Goal: Task Accomplishment & Management: Manage account settings

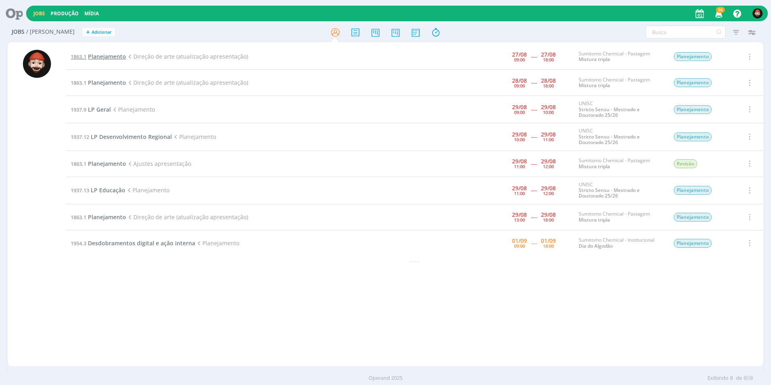
click at [101, 55] on span "Planejamento" at bounding box center [107, 57] width 38 height 8
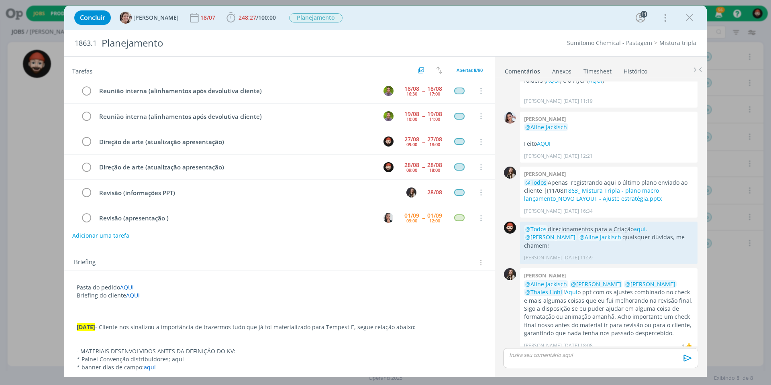
scroll to position [25, 0]
click at [596, 72] on link "Timesheet" at bounding box center [597, 70] width 29 height 12
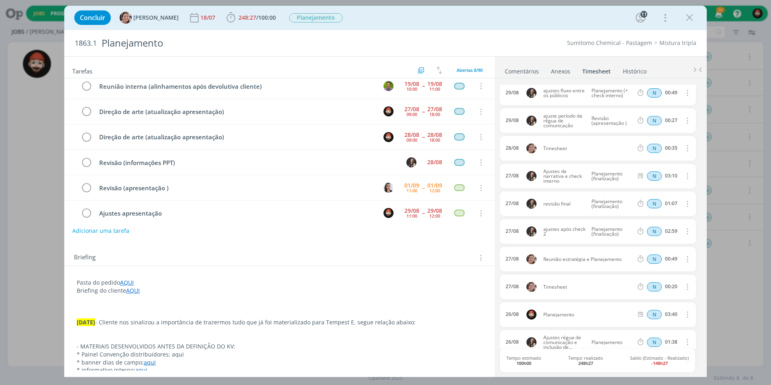
scroll to position [120, 0]
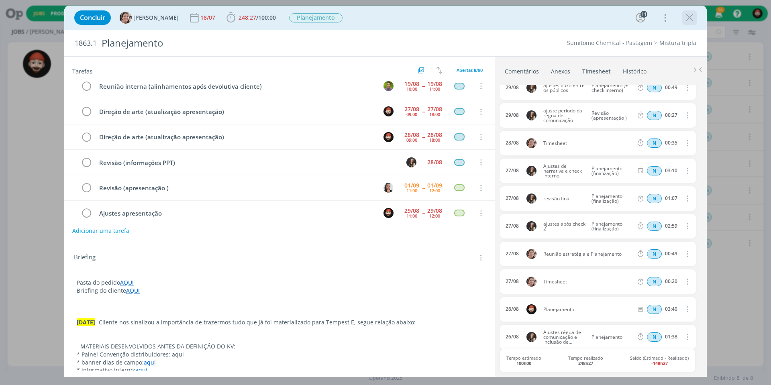
click at [688, 18] on icon "dialog" at bounding box center [689, 18] width 12 height 12
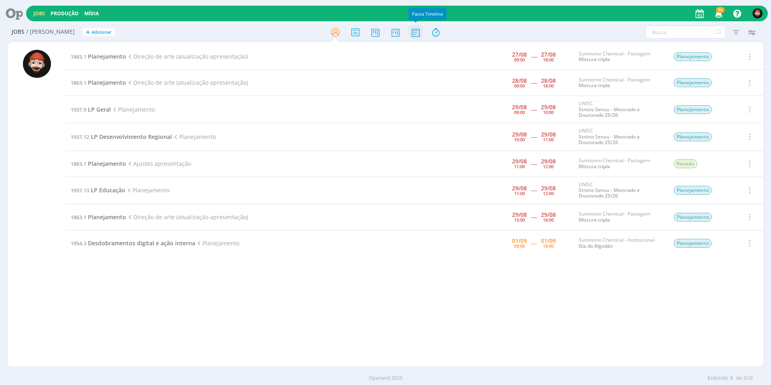
click at [412, 30] on icon at bounding box center [415, 32] width 14 height 16
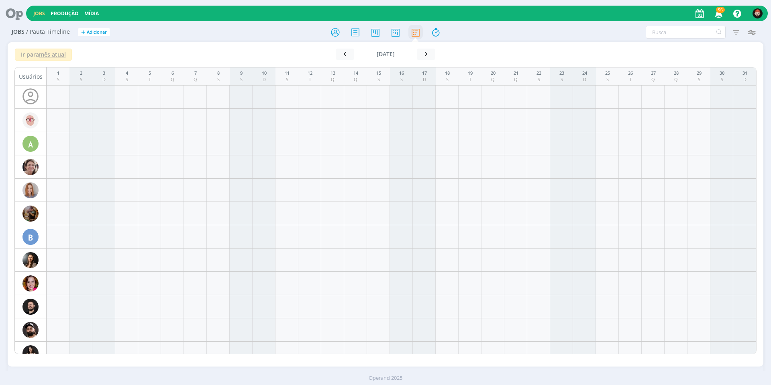
click at [415, 34] on icon at bounding box center [415, 32] width 14 height 16
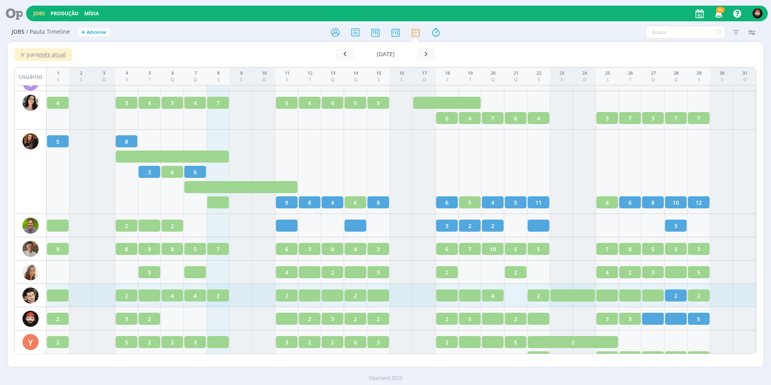
scroll to position [1333, 0]
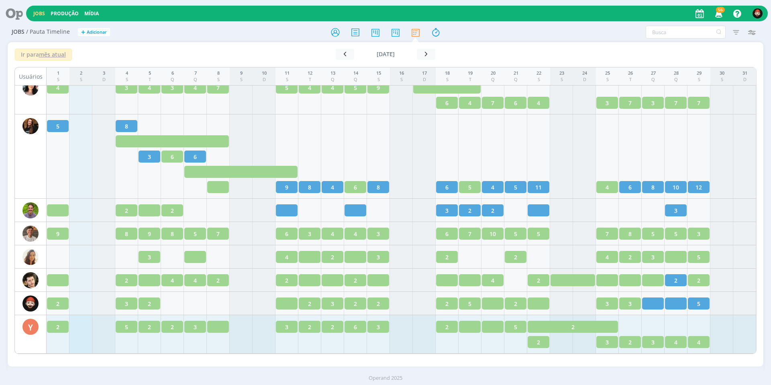
click at [675, 304] on div at bounding box center [676, 303] width 22 height 12
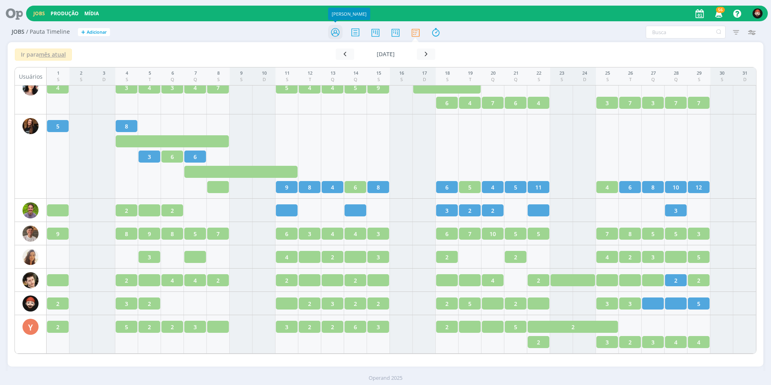
click at [335, 28] on icon at bounding box center [335, 32] width 14 height 16
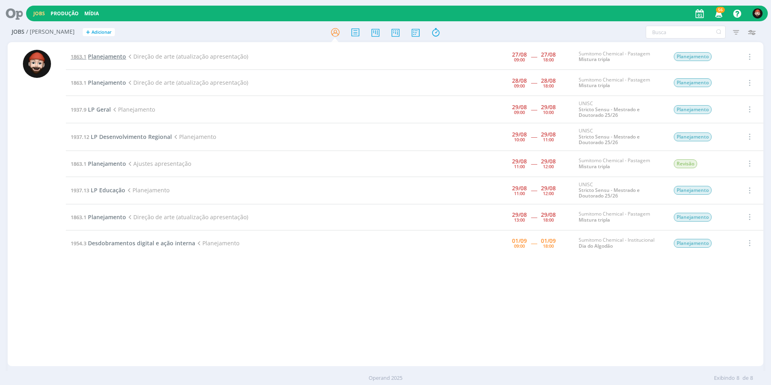
click at [91, 57] on span "Planejamento" at bounding box center [107, 57] width 38 height 8
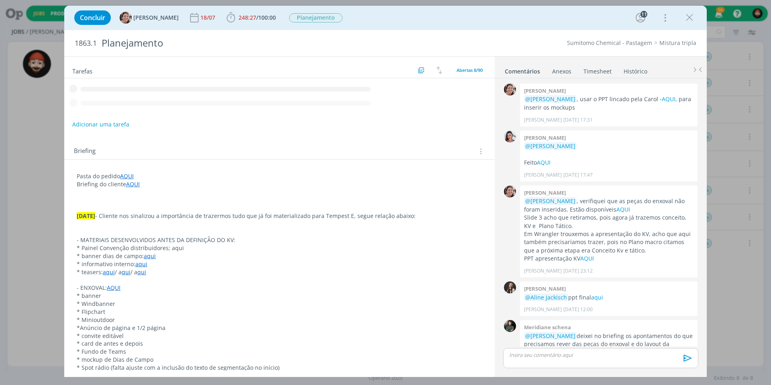
scroll to position [920, 0]
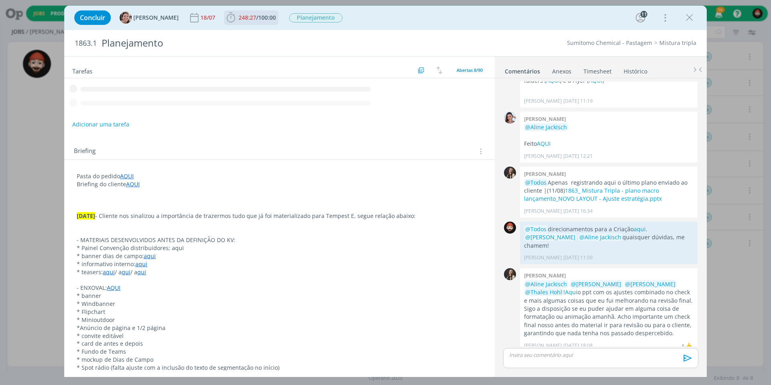
click at [239, 18] on span "248:27" at bounding box center [247, 18] width 18 height 8
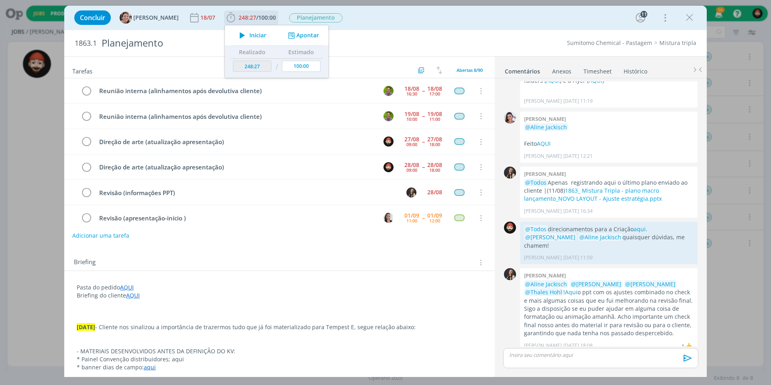
scroll to position [25, 0]
click at [296, 34] on button "Apontar" at bounding box center [302, 35] width 33 height 8
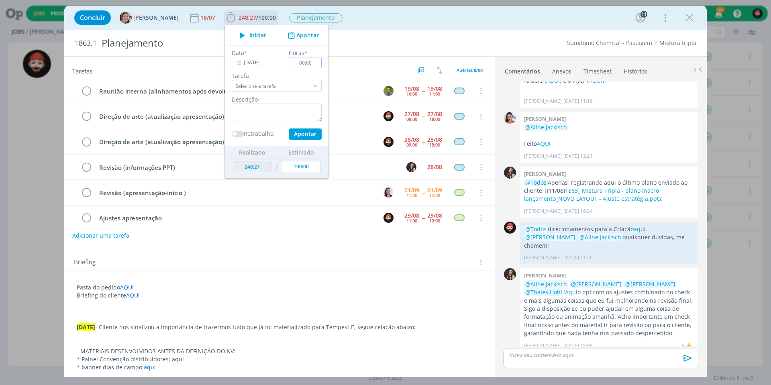
click at [301, 62] on input "00:00" at bounding box center [305, 62] width 33 height 11
type input "02:30"
click at [269, 110] on textarea "dialog" at bounding box center [277, 113] width 90 height 18
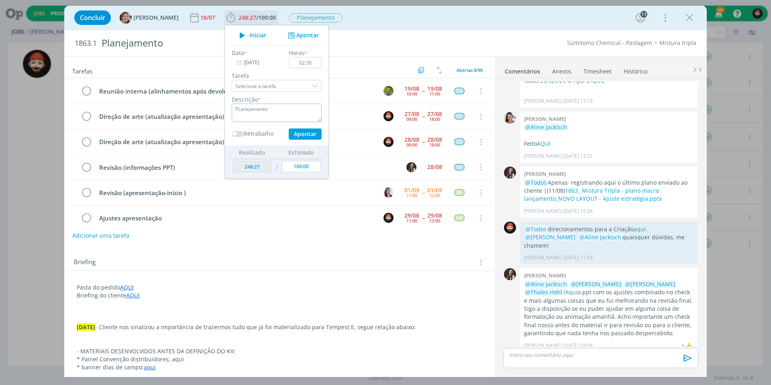
click at [232, 108] on textarea "PLanejamento" at bounding box center [277, 113] width 90 height 18
type textarea "Planejamento"
click at [293, 133] on button "Apontar" at bounding box center [305, 133] width 33 height 11
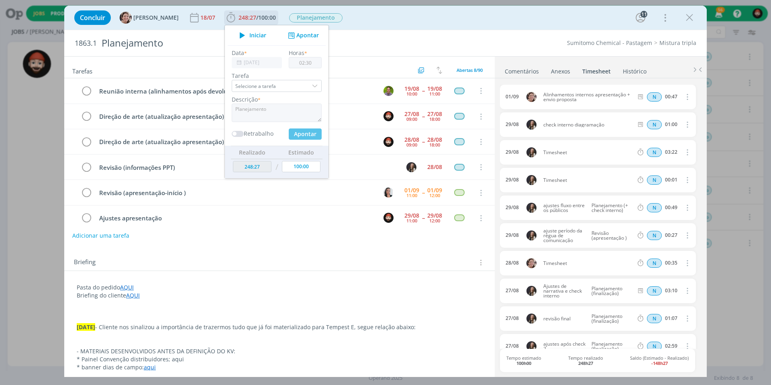
type input "250:57"
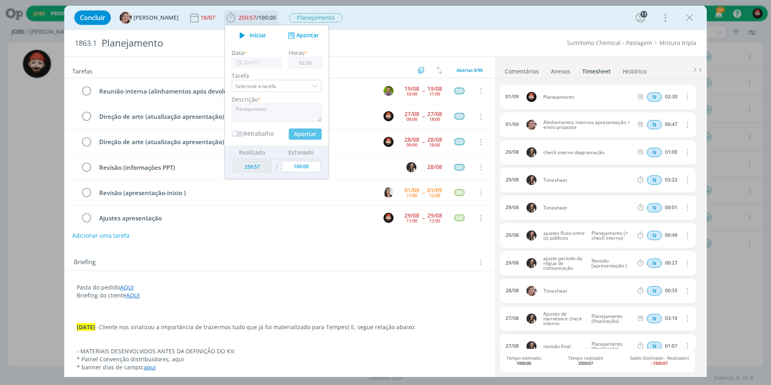
type input "00:00"
click at [682, 94] on icon "dialog" at bounding box center [686, 97] width 9 height 10
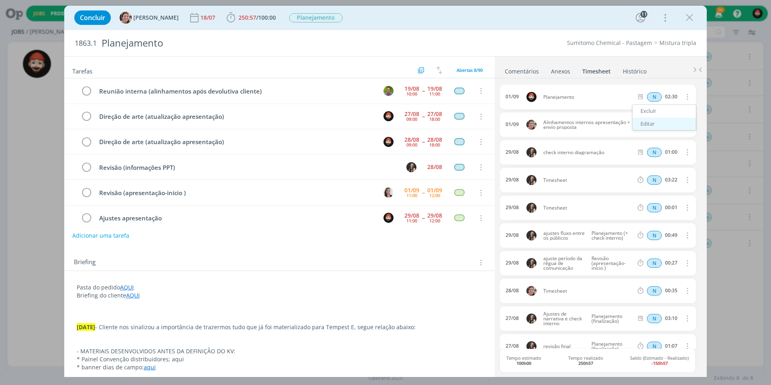
click at [653, 121] on link "Editar" at bounding box center [663, 124] width 63 height 13
click at [514, 94] on span "01/09" at bounding box center [514, 96] width 13 height 5
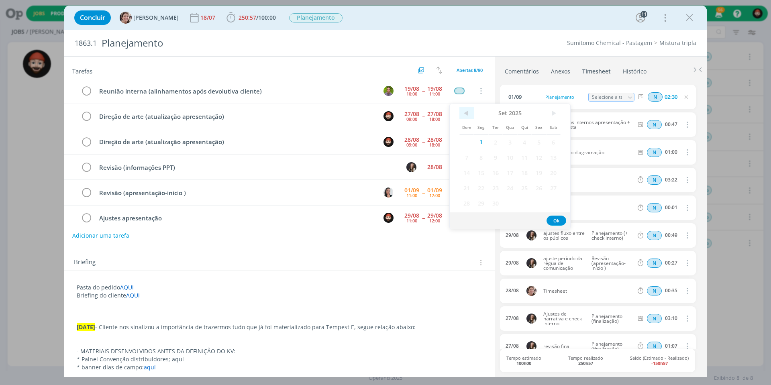
click at [470, 113] on span "<" at bounding box center [466, 113] width 14 height 12
click at [514, 203] on span "27" at bounding box center [509, 202] width 14 height 15
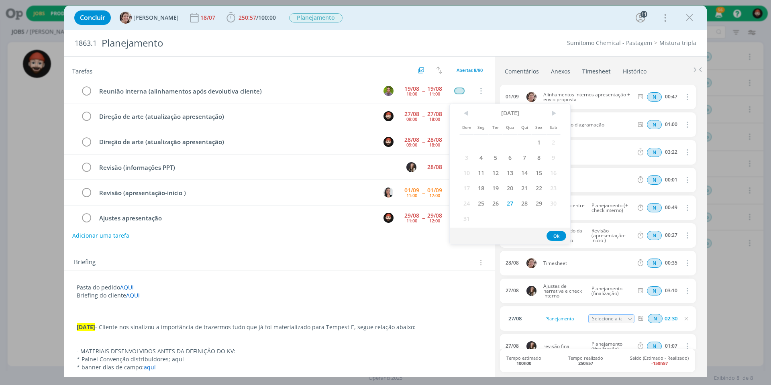
click at [553, 234] on button "Ok" at bounding box center [556, 236] width 20 height 10
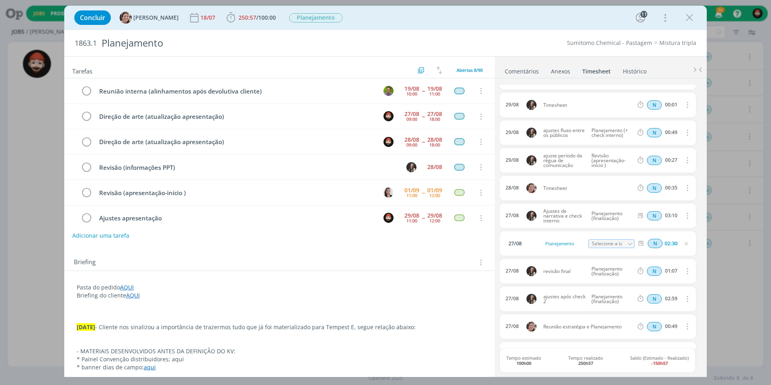
scroll to position [80, 0]
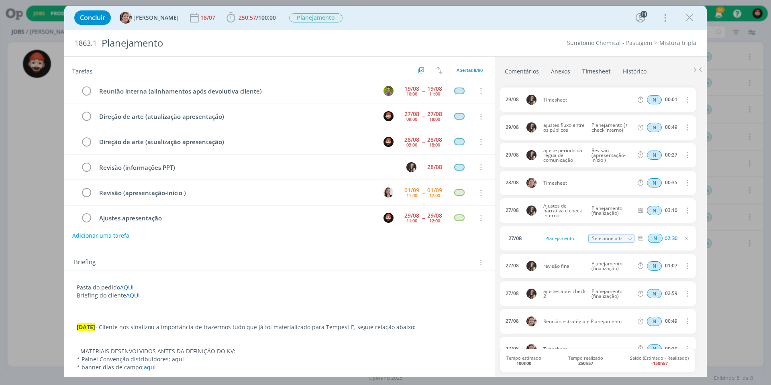
drag, startPoint x: 480, startPoint y: 288, endPoint x: 463, endPoint y: 270, distance: 25.3
click at [237, 20] on b "250:57 / 100:00" at bounding box center [257, 18] width 41 height 6
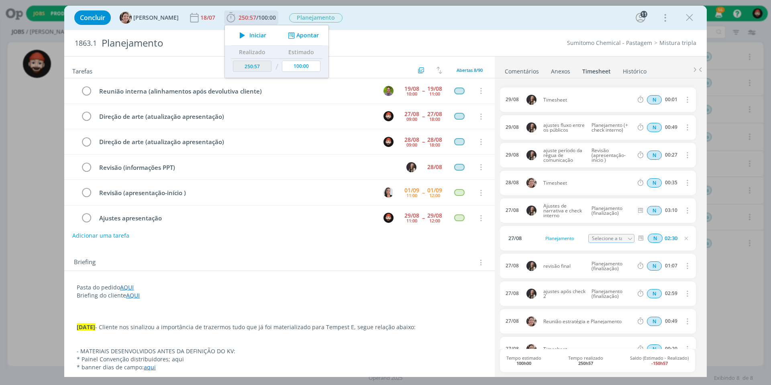
click at [306, 35] on button "Apontar" at bounding box center [302, 35] width 33 height 8
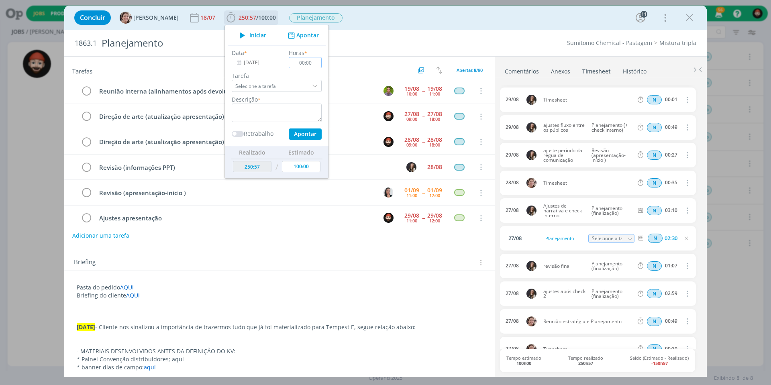
click at [298, 64] on input "00:00" at bounding box center [305, 62] width 33 height 11
type input "04:10"
click at [256, 59] on input "[DATE]" at bounding box center [257, 62] width 50 height 11
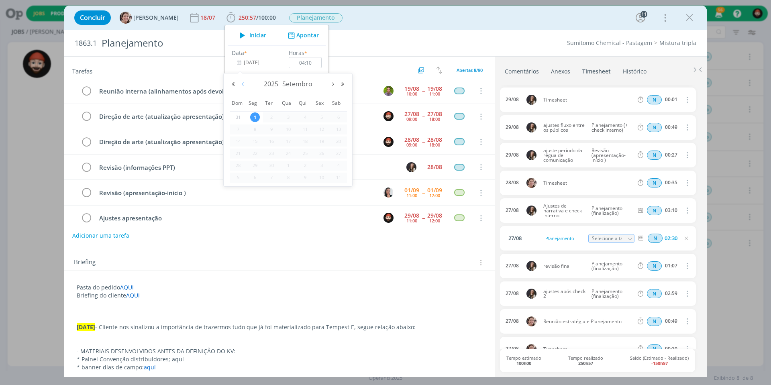
click at [241, 83] on button "Mês anterior" at bounding box center [243, 84] width 10 height 6
click at [292, 164] on span "27" at bounding box center [288, 166] width 10 height 10
type input "27/08/2025"
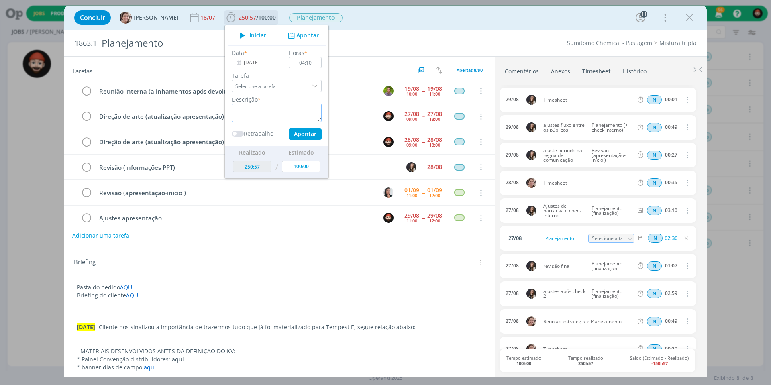
click at [262, 113] on textarea "dialog" at bounding box center [277, 113] width 90 height 18
type textarea "Planejamento"
click at [300, 134] on button "Apontar" at bounding box center [305, 133] width 33 height 11
type input "255:07"
type input "[DATE]"
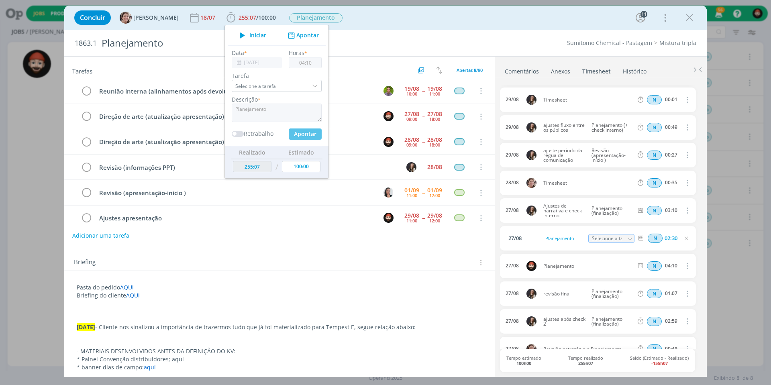
type input "00:00"
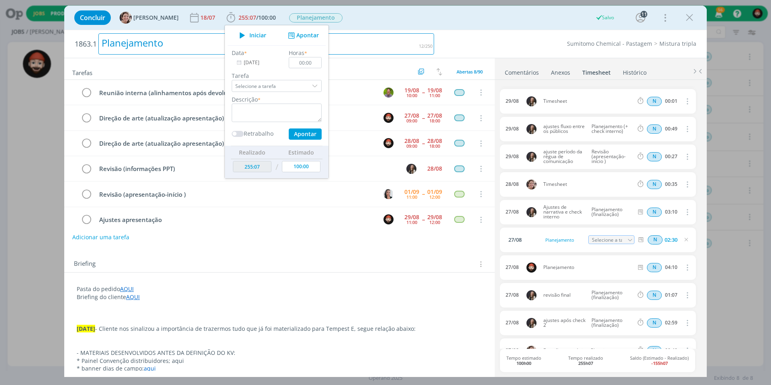
click at [367, 50] on div "Planejamento" at bounding box center [265, 43] width 335 height 21
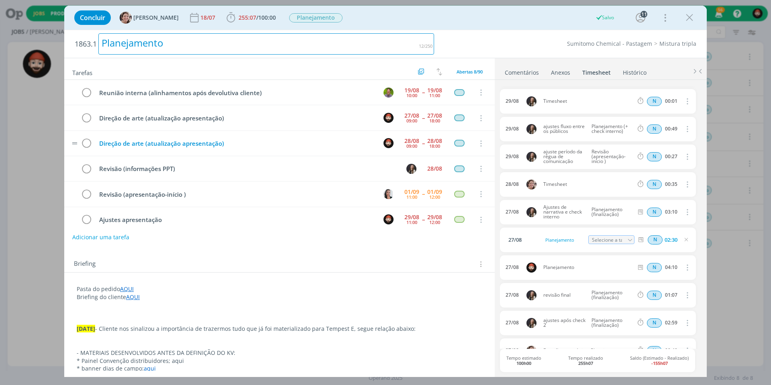
scroll to position [0, 0]
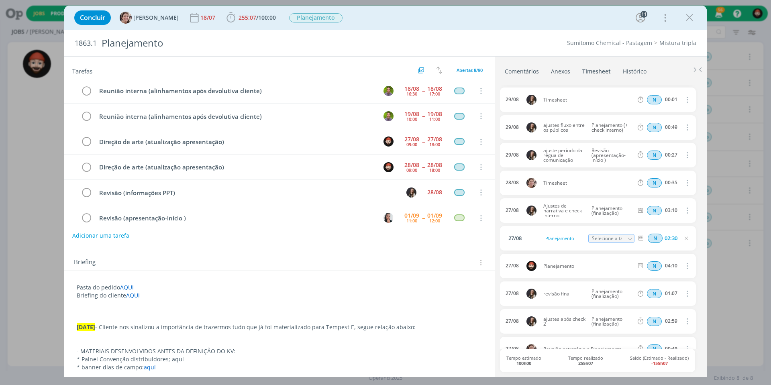
click at [524, 41] on div "Sumitomo Chemical - Pastagem Mistura tripla" at bounding box center [569, 43] width 262 height 8
click at [256, 16] on span "/" at bounding box center [257, 18] width 2 height 8
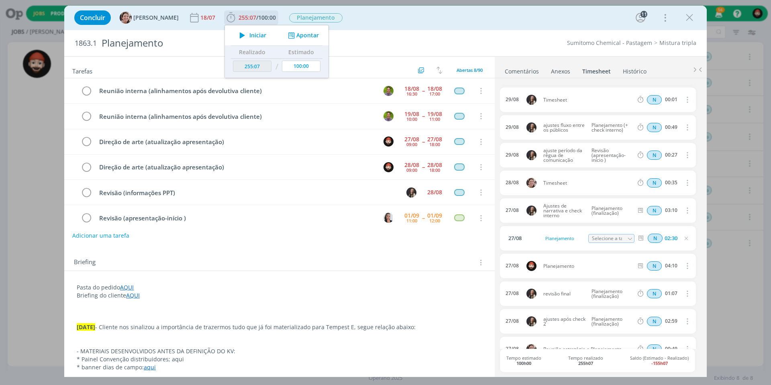
click at [299, 32] on button "Apontar" at bounding box center [302, 35] width 33 height 8
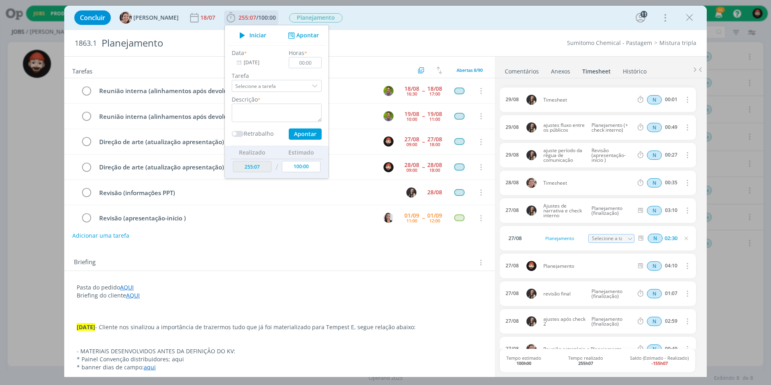
click at [249, 64] on input "[DATE]" at bounding box center [257, 62] width 50 height 11
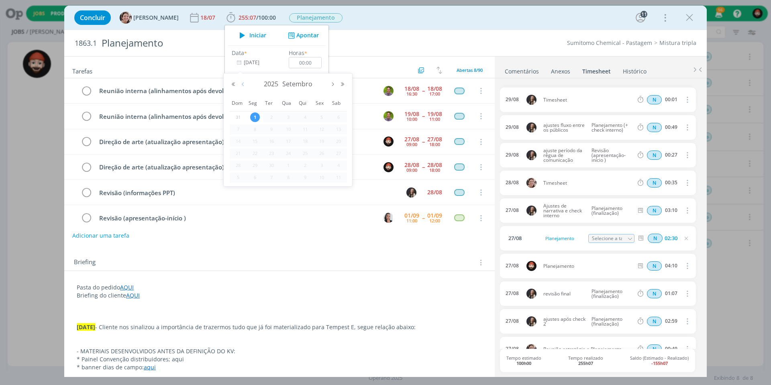
click at [241, 83] on button "Mês anterior" at bounding box center [243, 84] width 10 height 6
click at [307, 165] on span "28" at bounding box center [305, 166] width 10 height 10
type input "28/08/2025"
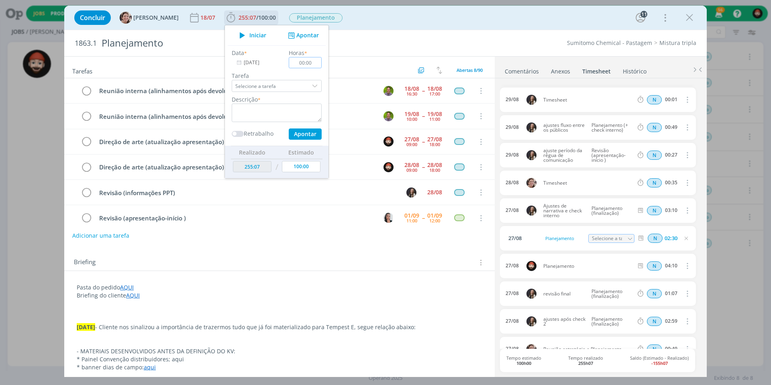
click at [299, 60] on input "00:00" at bounding box center [305, 62] width 33 height 11
type input "02:40"
click at [295, 108] on textarea "dialog" at bounding box center [277, 113] width 90 height 18
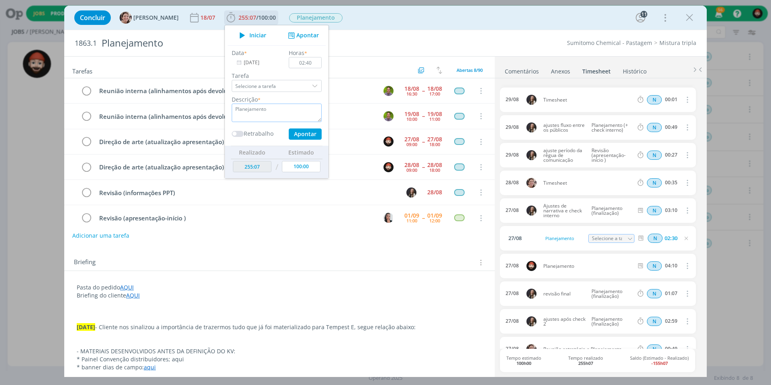
type textarea "Planejamento"
click at [299, 133] on button "Apontar" at bounding box center [305, 133] width 33 height 11
type input "257:47"
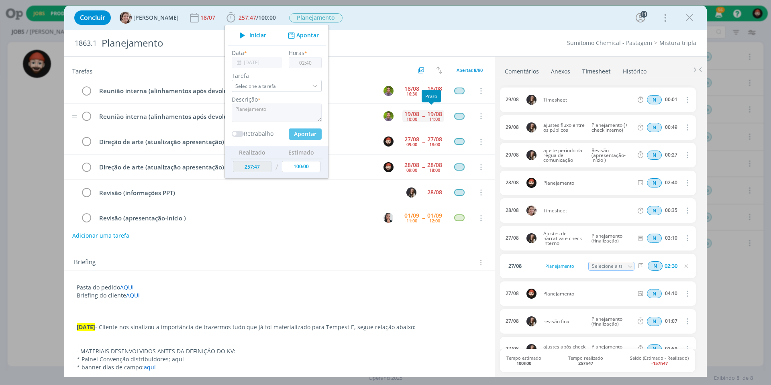
type input "[DATE]"
type input "00:00"
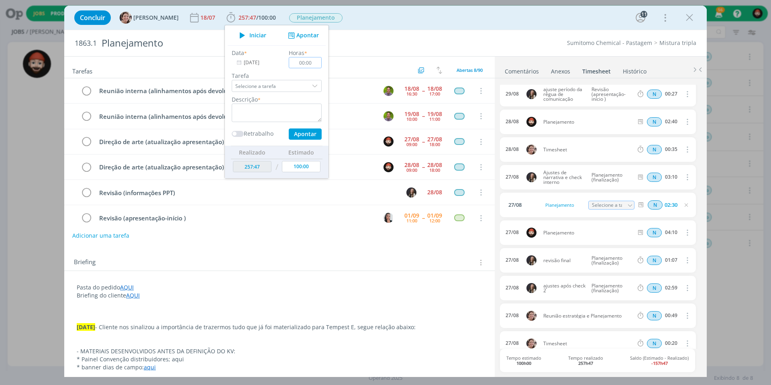
scroll to position [146, 0]
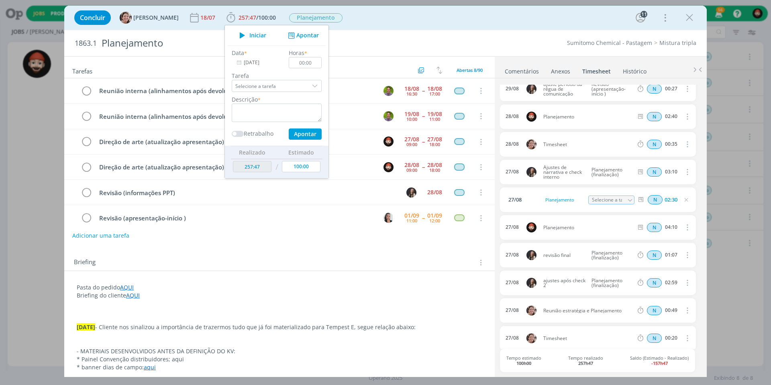
click at [545, 207] on div "27/08 Planejamento Selecione a tarefa N 02:30" at bounding box center [598, 199] width 196 height 24
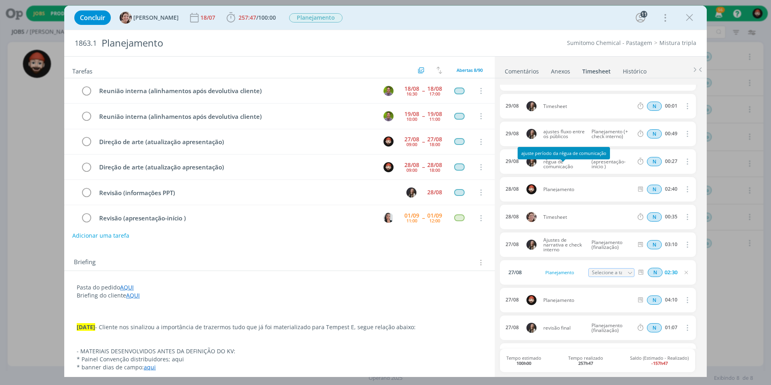
scroll to position [49, 0]
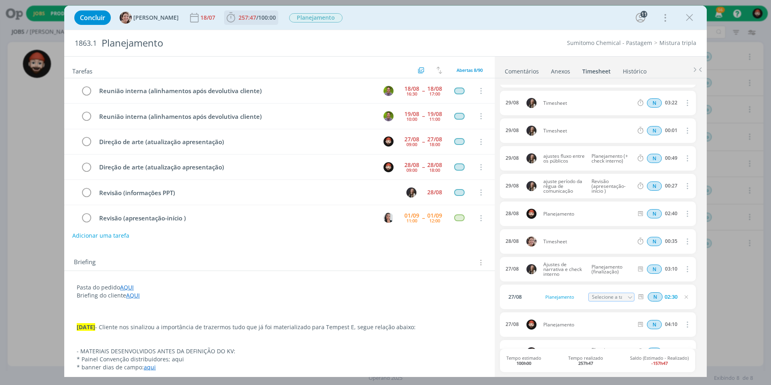
click at [263, 20] on span "100:00" at bounding box center [267, 18] width 18 height 8
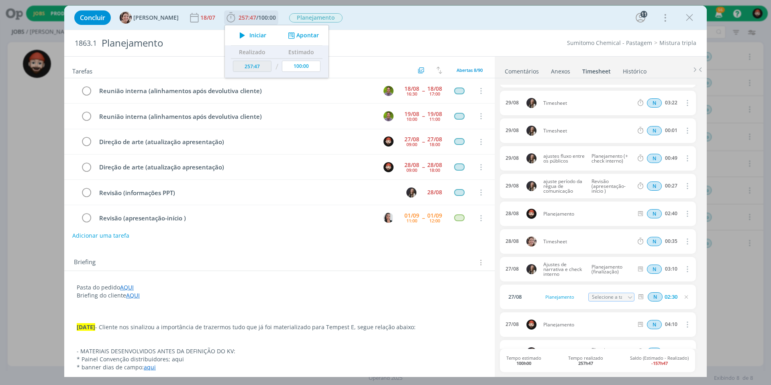
click at [300, 34] on button "Apontar" at bounding box center [302, 35] width 33 height 8
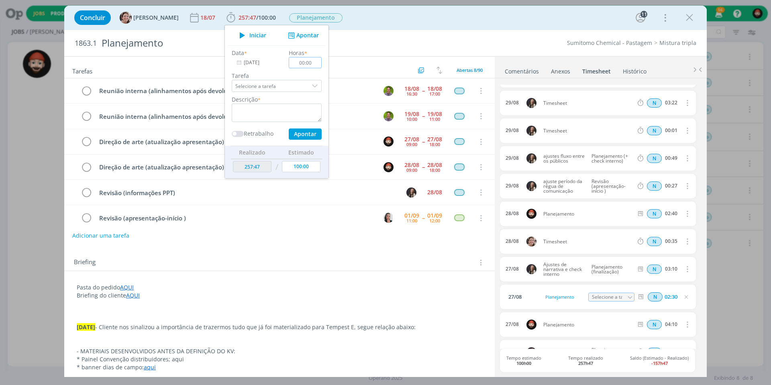
scroll to position [0, 0]
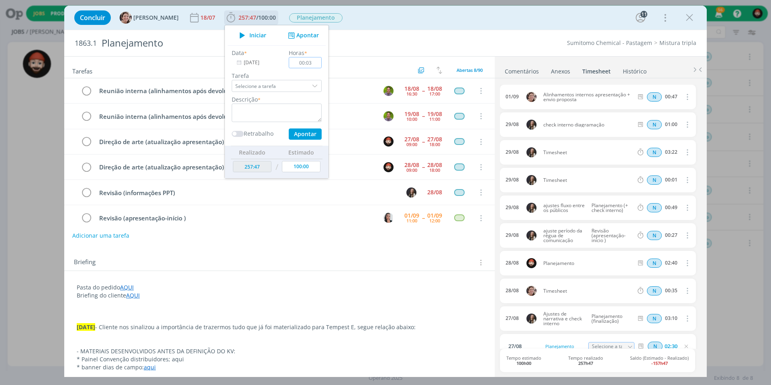
drag, startPoint x: 303, startPoint y: 62, endPoint x: 247, endPoint y: 66, distance: 56.4
click at [247, 66] on div "Data * 01/09/2025 Horas * 00:03 Tarefa Selecione a tarefa Descrição * Retrabalh…" at bounding box center [277, 94] width 98 height 91
click at [294, 63] on input "00:03" at bounding box center [305, 62] width 33 height 11
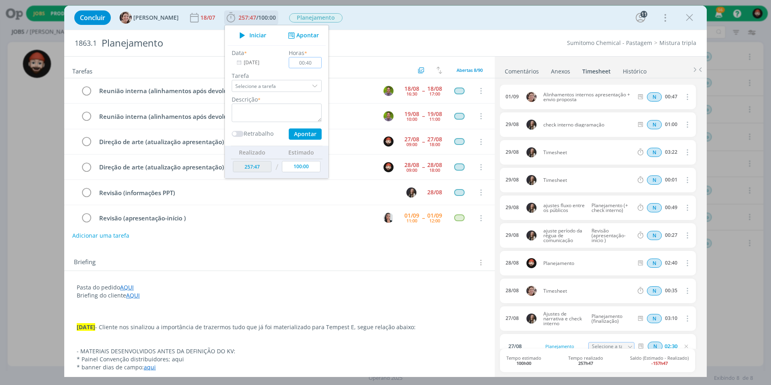
type input "04:00"
click at [243, 62] on input "[DATE]" at bounding box center [257, 62] width 50 height 11
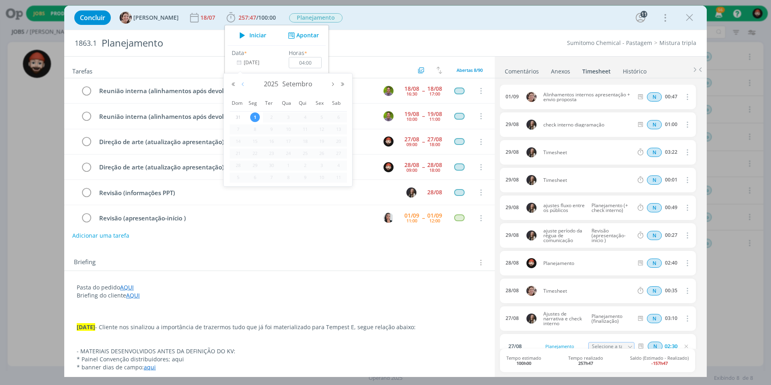
click at [244, 83] on button "Mês anterior" at bounding box center [243, 84] width 10 height 6
click at [301, 165] on span "28" at bounding box center [305, 166] width 10 height 10
type input "28/08/2025"
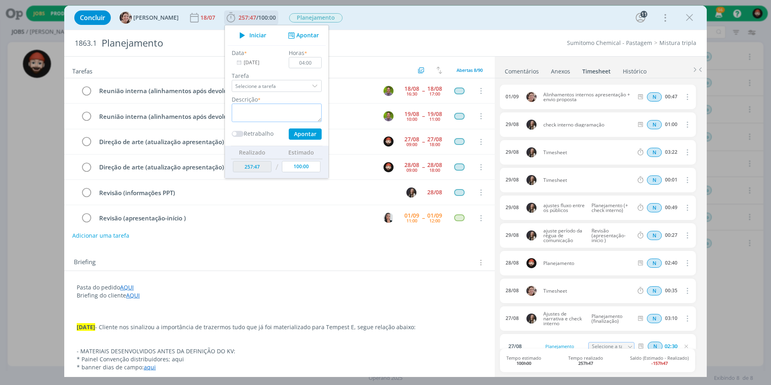
click at [275, 113] on textarea "dialog" at bounding box center [277, 113] width 90 height 18
type textarea "Planejamento"
click at [299, 134] on button "Apontar" at bounding box center [305, 133] width 33 height 11
type input "261:47"
type input "[DATE]"
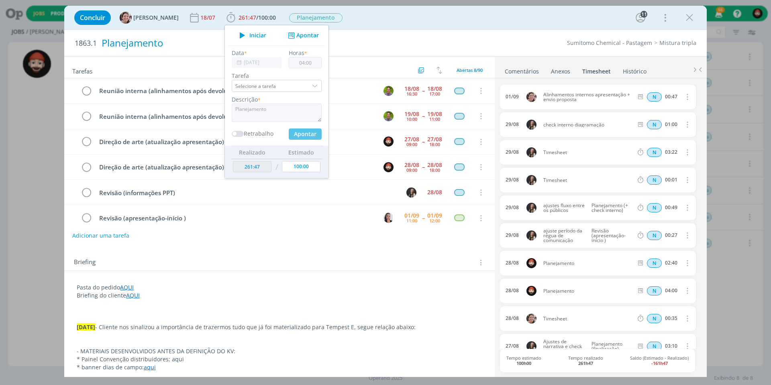
type input "00:00"
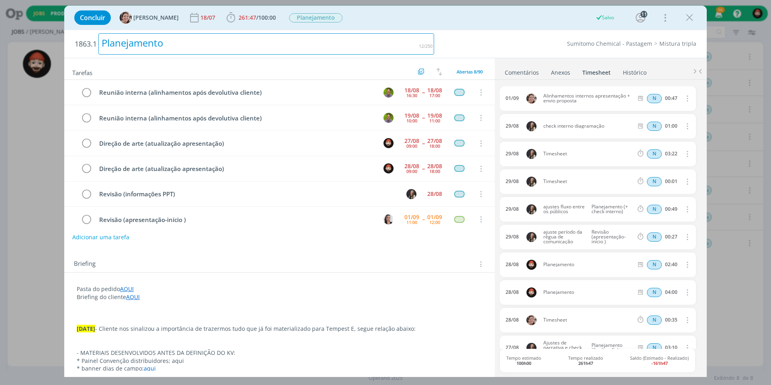
click at [374, 44] on div "Planejamento" at bounding box center [265, 43] width 335 height 21
click at [256, 17] on span "/" at bounding box center [257, 18] width 2 height 8
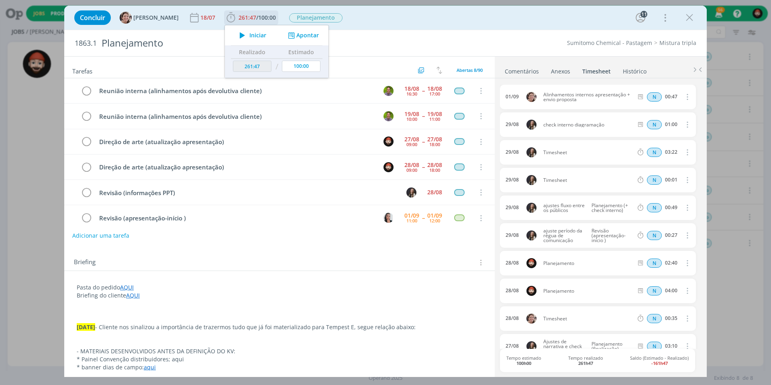
click at [293, 35] on button "Apontar" at bounding box center [302, 35] width 33 height 8
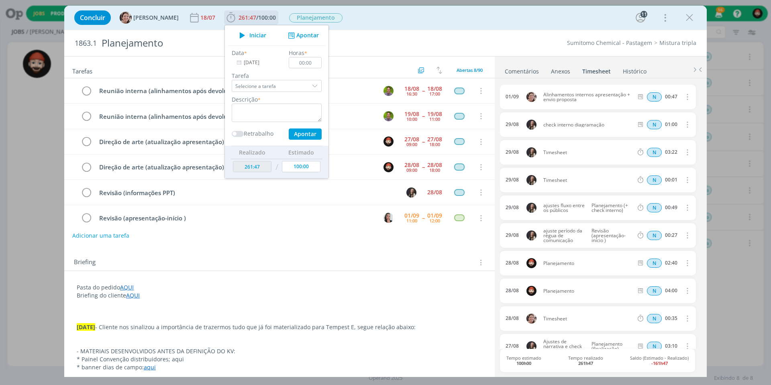
click at [290, 33] on button "Apontar" at bounding box center [302, 35] width 33 height 8
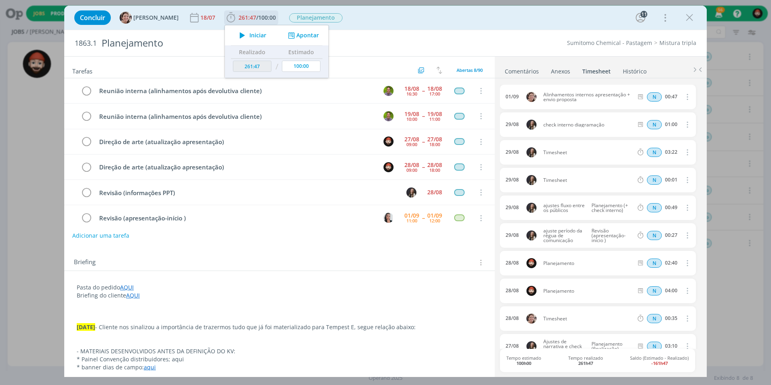
click at [295, 37] on button "Apontar" at bounding box center [302, 35] width 33 height 8
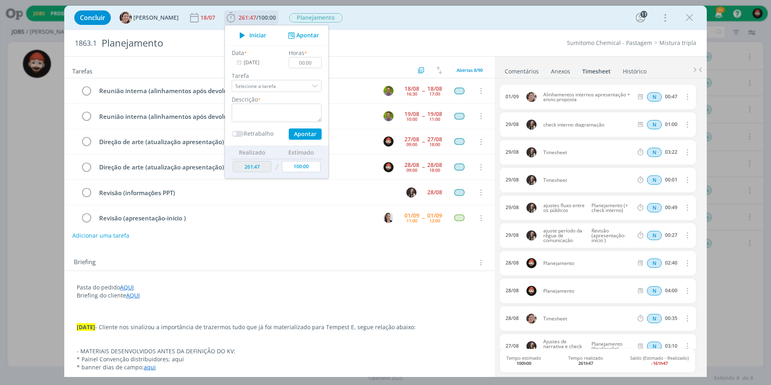
click at [248, 63] on input "[DATE]" at bounding box center [257, 62] width 50 height 11
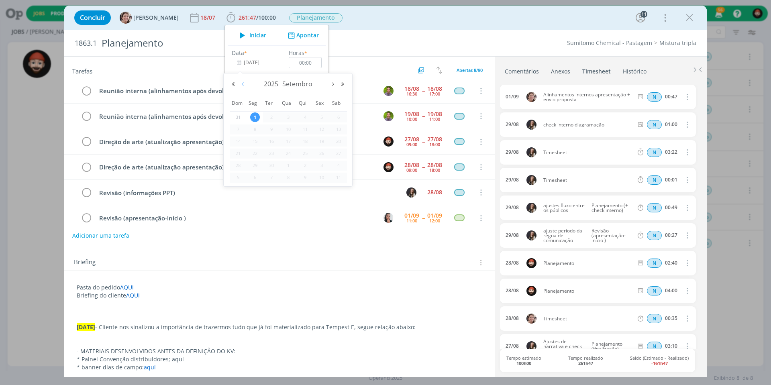
click at [242, 83] on button "Mês anterior" at bounding box center [243, 84] width 10 height 6
click at [320, 161] on span "29" at bounding box center [322, 166] width 10 height 10
type input "29/08/2025"
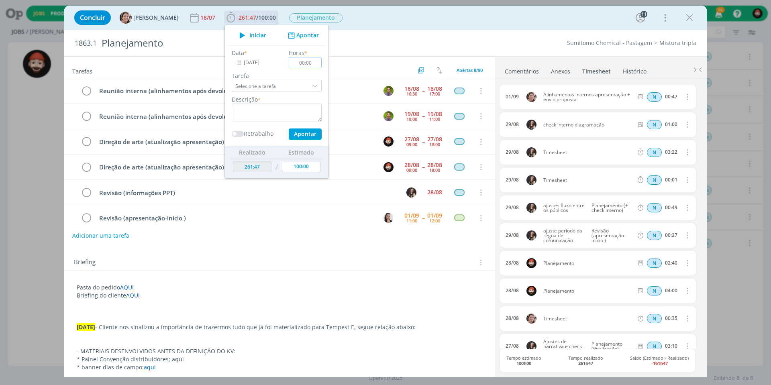
click at [302, 65] on input "00:00" at bounding box center [305, 62] width 33 height 11
type input "03:10"
click at [273, 120] on textarea "dialog" at bounding box center [277, 113] width 90 height 18
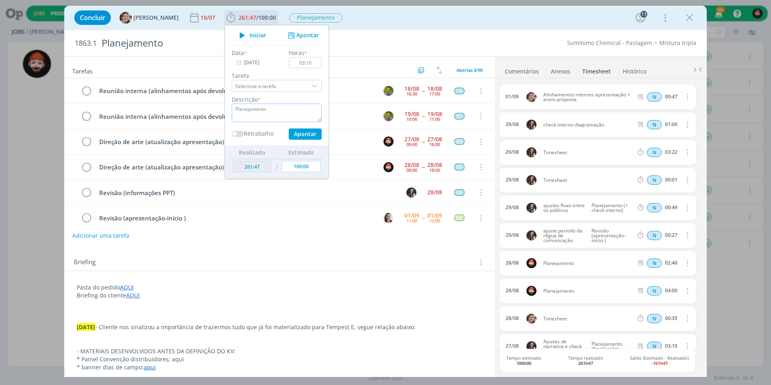
type textarea "Planejamento"
click at [298, 134] on button "Apontar" at bounding box center [305, 133] width 33 height 11
type input "264:57"
type input "[DATE]"
type input "00:00"
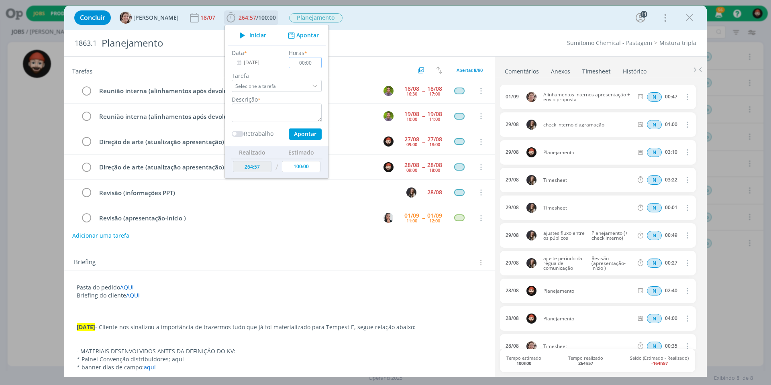
click at [294, 61] on input "00:00" at bounding box center [305, 62] width 33 height 11
type input "05:50"
click at [266, 113] on textarea "dialog" at bounding box center [277, 113] width 90 height 18
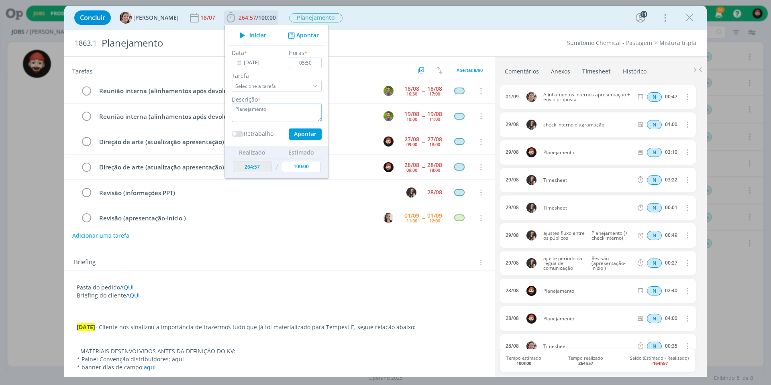
type textarea "Planejamento"
click at [298, 136] on button "Apontar" at bounding box center [305, 133] width 33 height 11
type input "270:47"
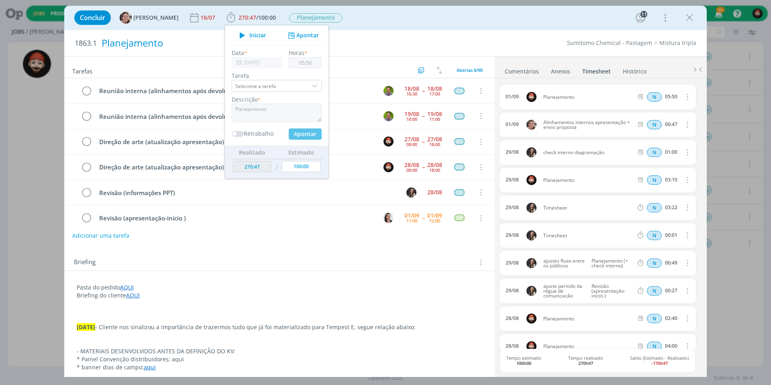
type input "00:00"
click at [534, 45] on div "Sumitomo Chemical - Pastagem Mistura tripla" at bounding box center [569, 43] width 262 height 8
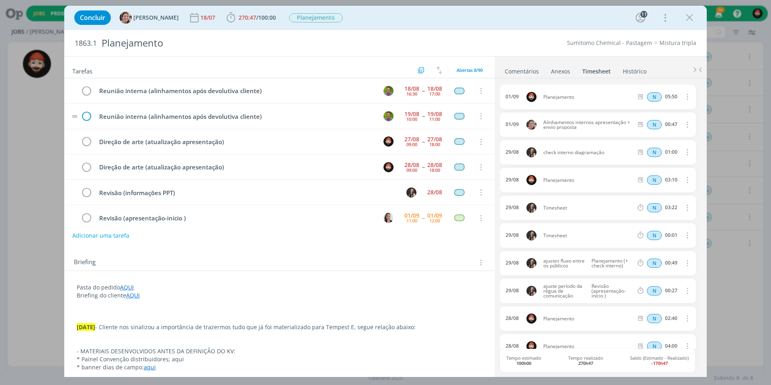
click at [88, 116] on icon "dialog" at bounding box center [86, 116] width 12 height 12
click at [470, 69] on span "Abertas 7/90" at bounding box center [469, 70] width 26 height 6
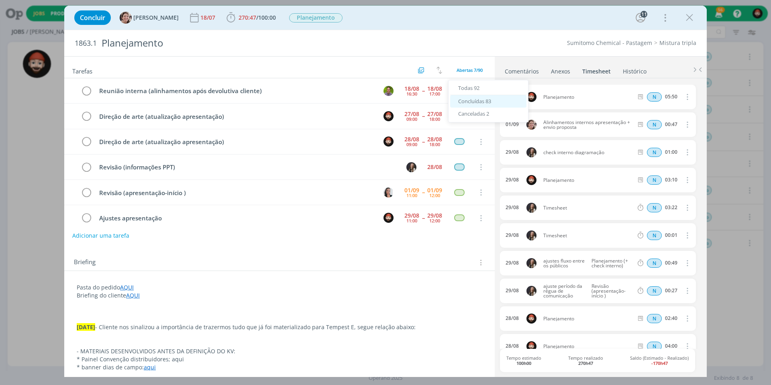
click at [478, 100] on span "Concluídas 83" at bounding box center [474, 101] width 33 height 7
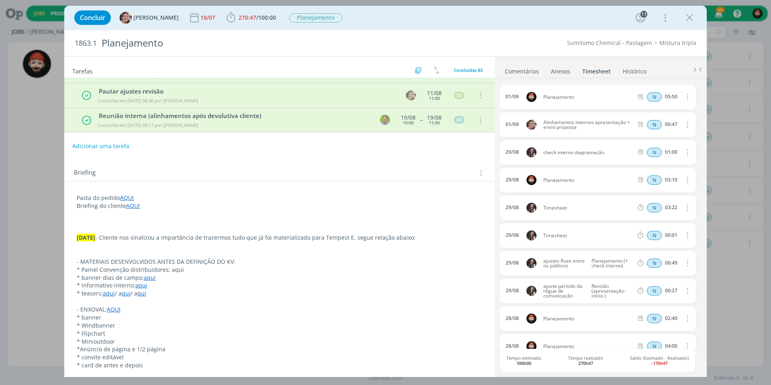
scroll to position [1887, 0]
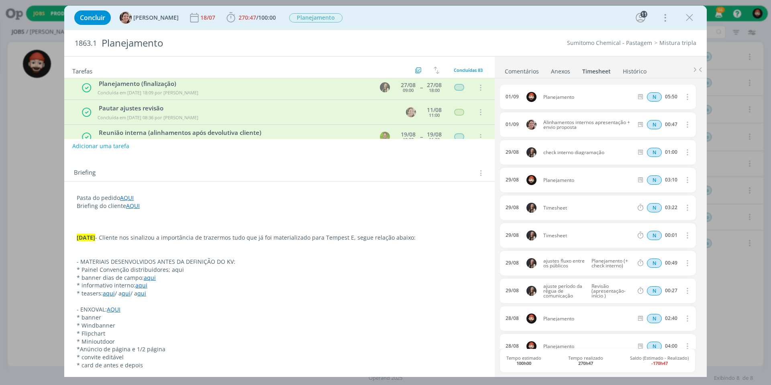
click at [86, 107] on icon "dialog" at bounding box center [86, 112] width 10 height 10
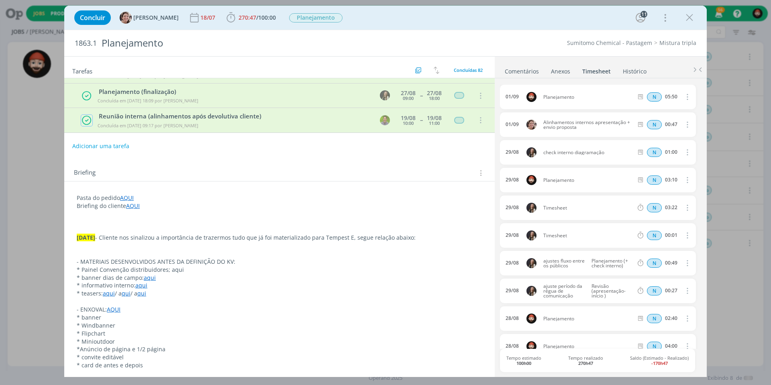
scroll to position [1862, 0]
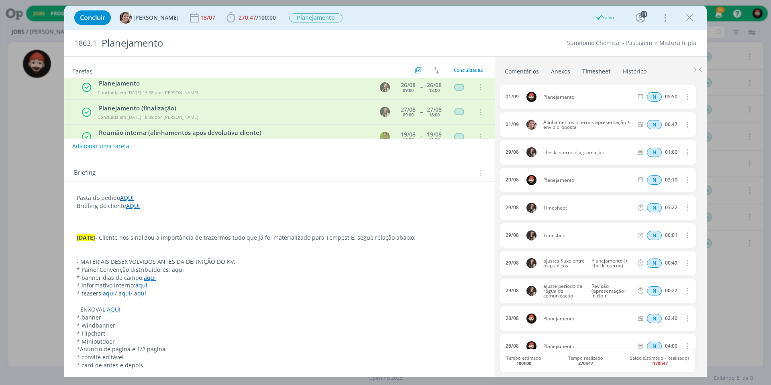
click at [85, 132] on icon "dialog" at bounding box center [86, 137] width 10 height 10
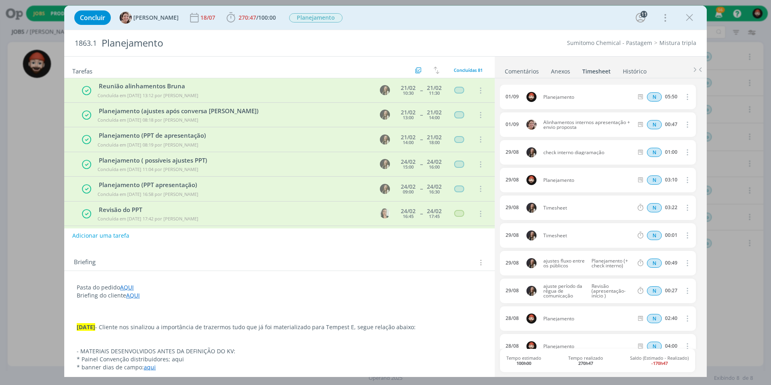
scroll to position [0, 0]
click at [455, 68] on span "Concluídas 81" at bounding box center [467, 70] width 29 height 6
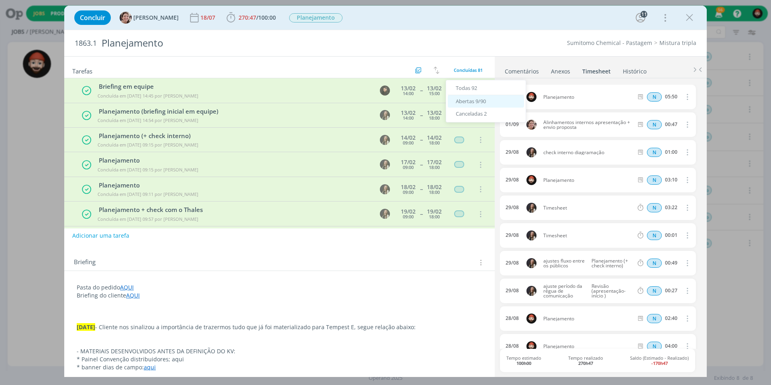
click at [472, 102] on span "Abertas 9/90" at bounding box center [470, 101] width 30 height 7
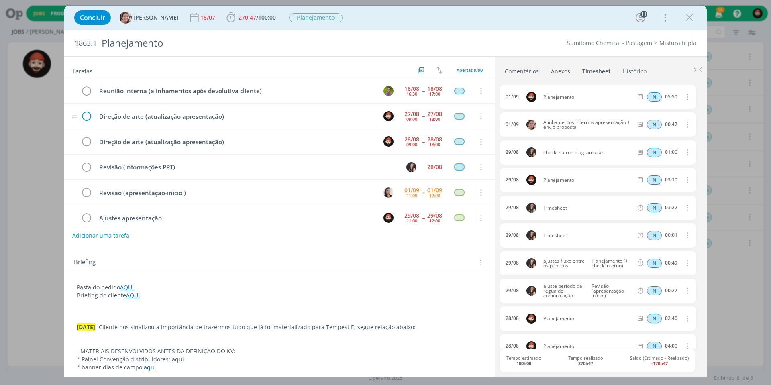
click at [86, 119] on icon "dialog" at bounding box center [86, 116] width 12 height 12
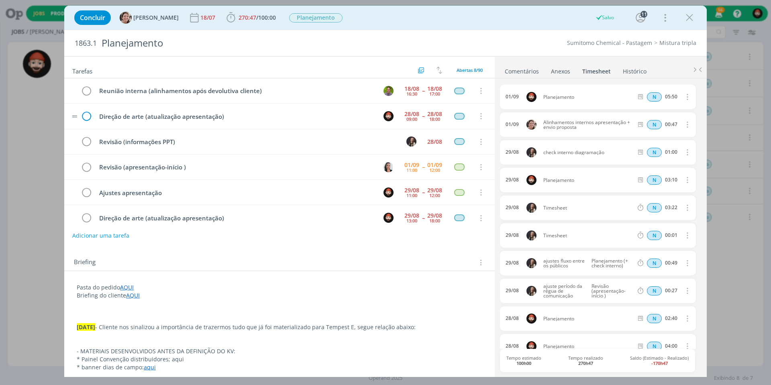
click at [87, 113] on icon "dialog" at bounding box center [86, 116] width 12 height 12
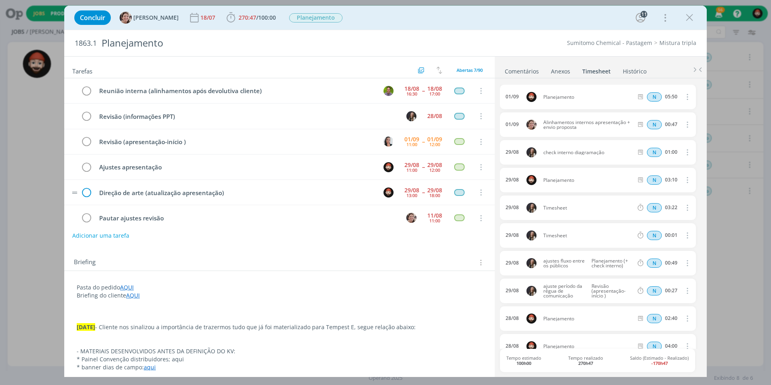
click at [86, 189] on icon "dialog" at bounding box center [86, 193] width 12 height 12
click at [86, 167] on icon "dialog" at bounding box center [86, 167] width 12 height 12
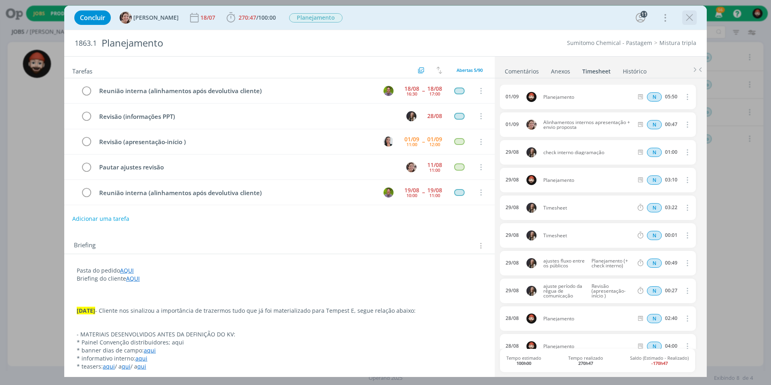
click at [689, 16] on icon "dialog" at bounding box center [689, 18] width 12 height 12
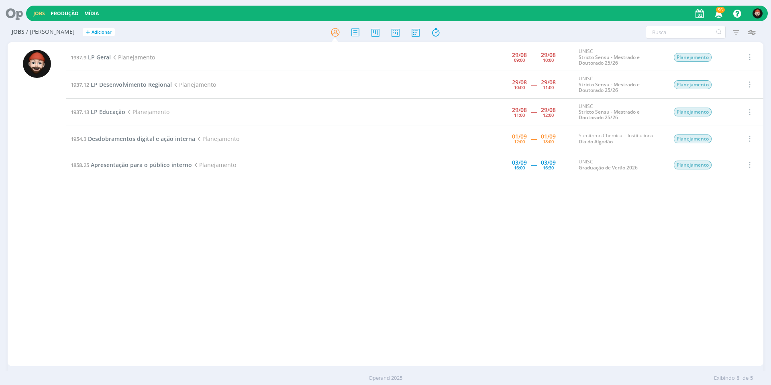
click at [103, 55] on span "LP Geral" at bounding box center [99, 57] width 23 height 8
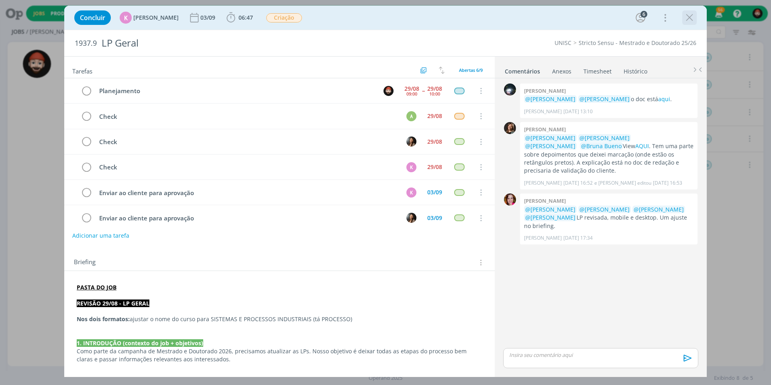
click at [687, 19] on icon "dialog" at bounding box center [689, 18] width 12 height 12
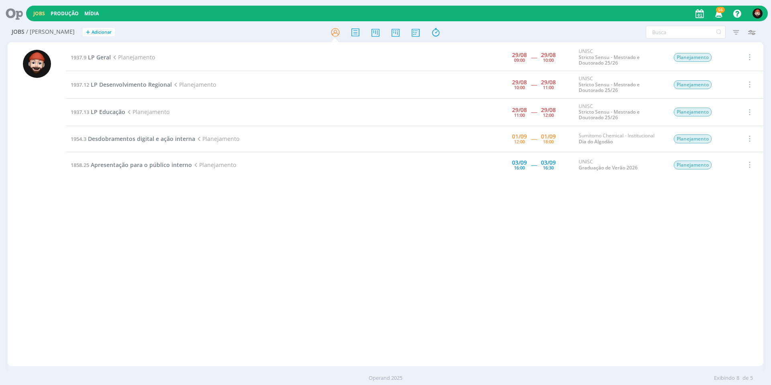
drag, startPoint x: 232, startPoint y: 239, endPoint x: 231, endPoint y: 207, distance: 32.5
click at [232, 239] on div "1937.9 LP Geral Planejamento 29/08 09:00 ----- 29/08 10:00 UNISC Stricto Sensu …" at bounding box center [414, 204] width 697 height 321
drag, startPoint x: 239, startPoint y: 183, endPoint x: 189, endPoint y: 168, distance: 52.4
click at [239, 183] on div "1937.9 LP Geral Planejamento 29/08 09:00 ----- 29/08 10:00 UNISC Stricto Sensu …" at bounding box center [414, 204] width 697 height 321
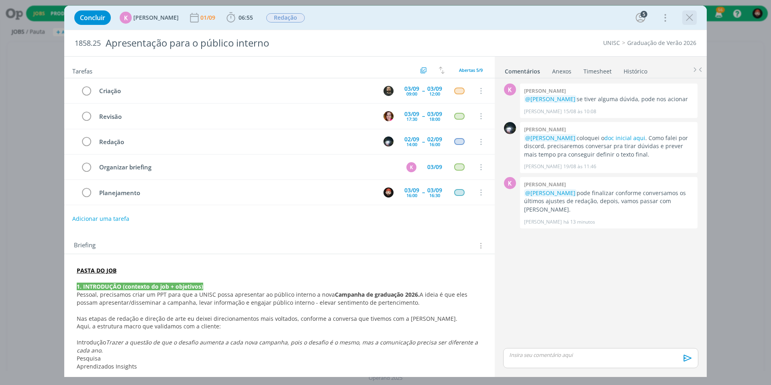
click at [690, 16] on icon "dialog" at bounding box center [689, 18] width 12 height 12
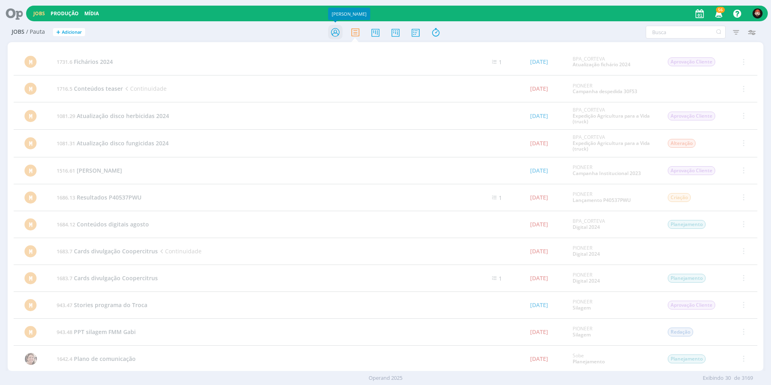
click at [337, 30] on icon at bounding box center [335, 32] width 14 height 16
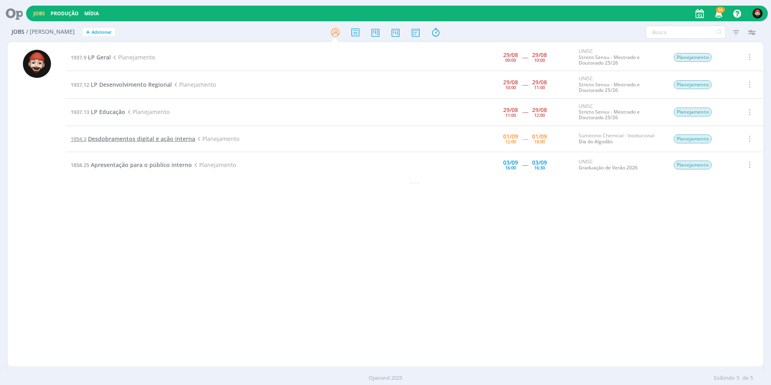
click at [152, 138] on span "Desdobramentos digital e ação interna" at bounding box center [141, 139] width 107 height 8
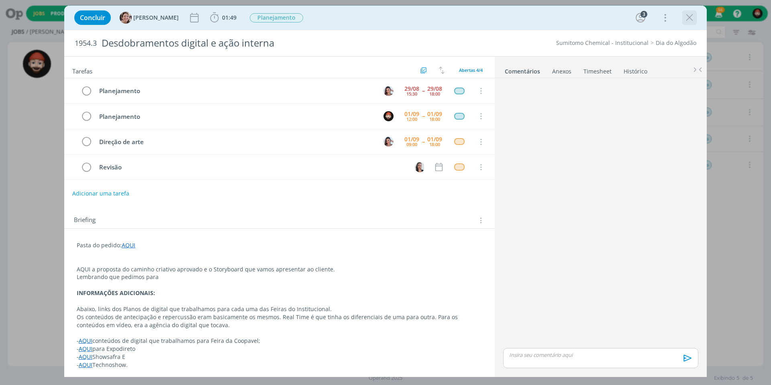
click at [689, 17] on icon "dialog" at bounding box center [689, 18] width 12 height 12
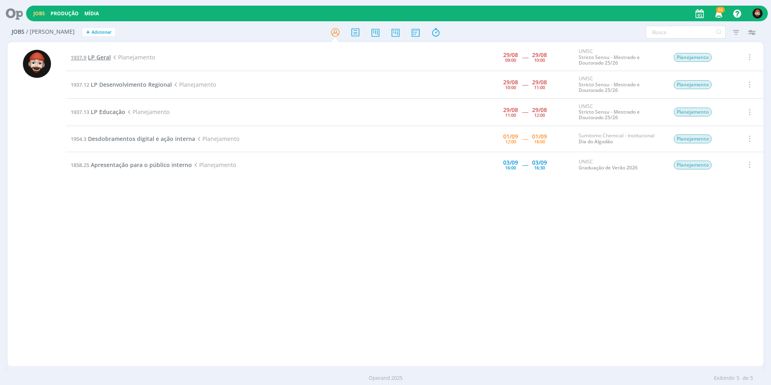
click at [91, 56] on span "LP Geral" at bounding box center [99, 57] width 23 height 8
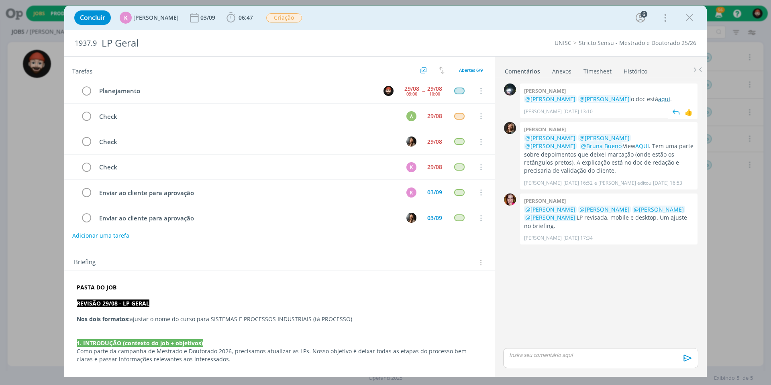
click at [658, 98] on link "aqui" at bounding box center [664, 99] width 12 height 8
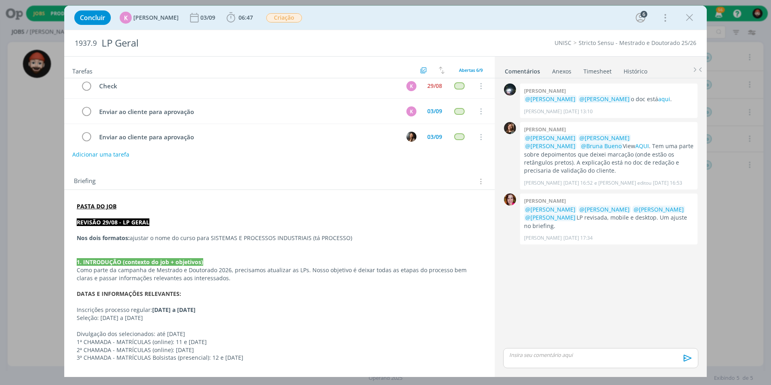
scroll to position [114, 0]
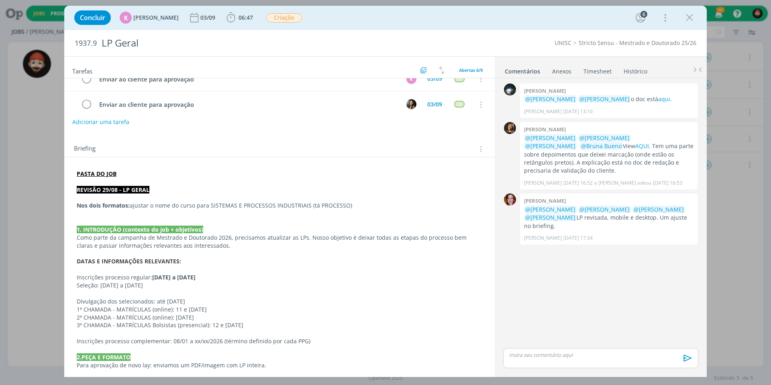
click at [102, 174] on strong "PASTA DO JOB" at bounding box center [97, 174] width 40 height 8
click at [159, 189] on link "https://sobeae.sharepoint.com/:f:/s/SOBEAE/EmaTlZrNkkZIrv99La2dYmQBnJ5cgF8PNbqT…" at bounding box center [129, 189] width 61 height 10
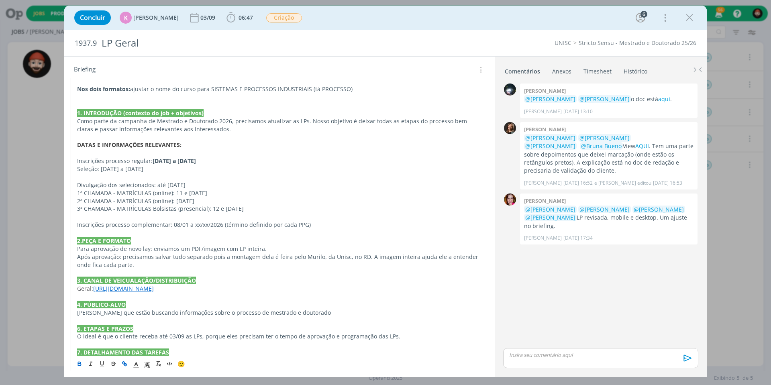
scroll to position [368, 0]
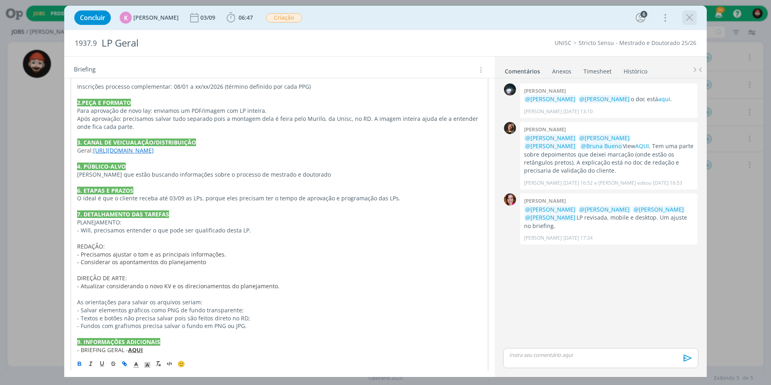
click at [694, 20] on icon "dialog" at bounding box center [689, 18] width 12 height 12
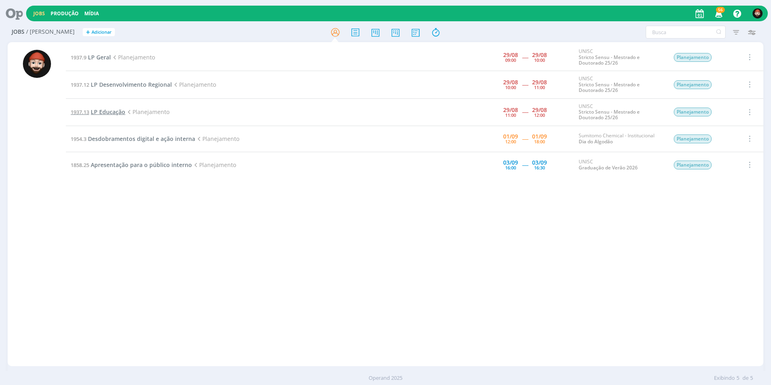
click at [107, 113] on span "LP Educação" at bounding box center [108, 112] width 35 height 8
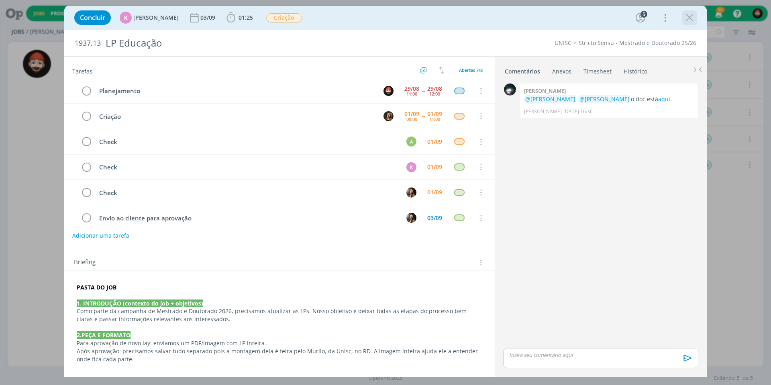
click at [688, 14] on icon "dialog" at bounding box center [689, 18] width 12 height 12
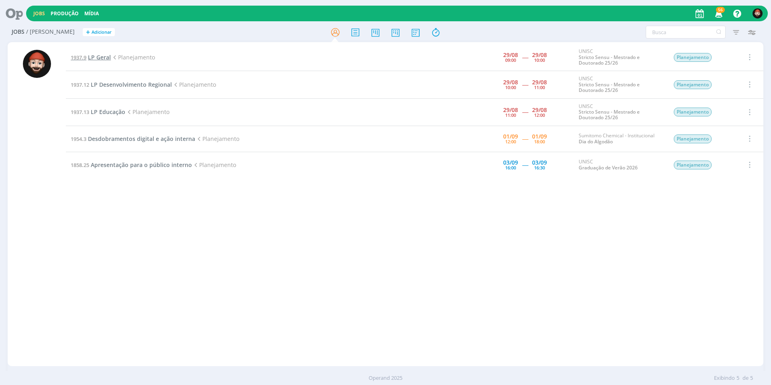
click at [97, 59] on span "LP Geral" at bounding box center [99, 57] width 23 height 8
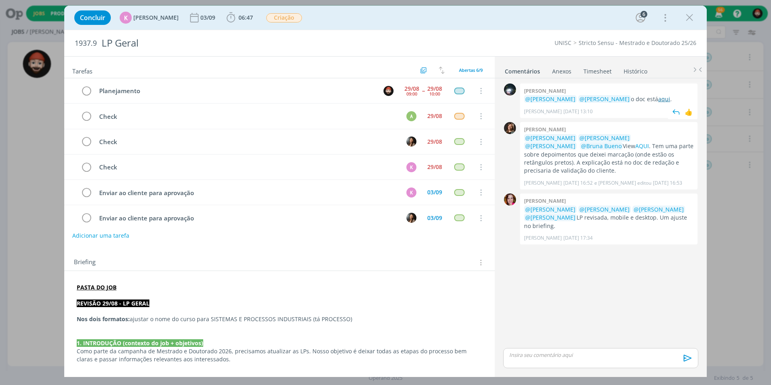
click at [658, 100] on link "aqui" at bounding box center [664, 99] width 12 height 8
click at [684, 15] on icon "dialog" at bounding box center [689, 18] width 12 height 12
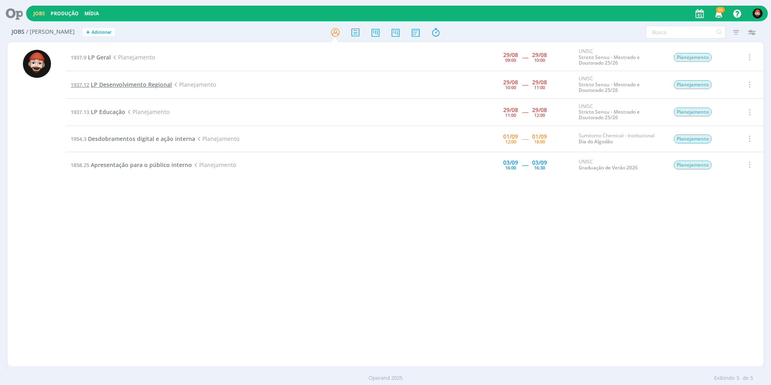
click at [127, 81] on span "LP Desenvolvimento Regional" at bounding box center [131, 85] width 81 height 8
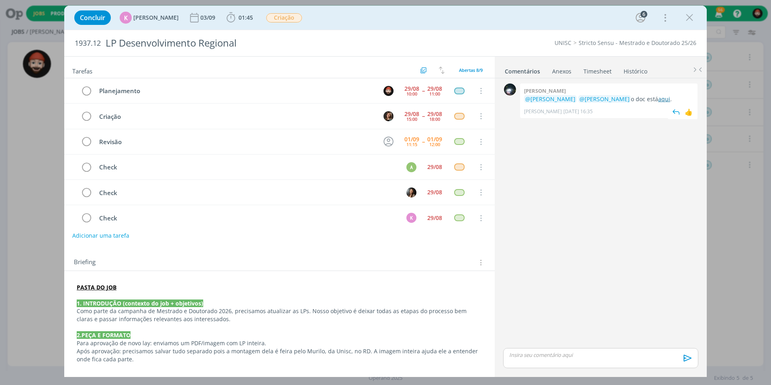
click at [658, 98] on link "aqui" at bounding box center [664, 99] width 12 height 8
click at [86, 90] on icon "dialog" at bounding box center [86, 91] width 12 height 12
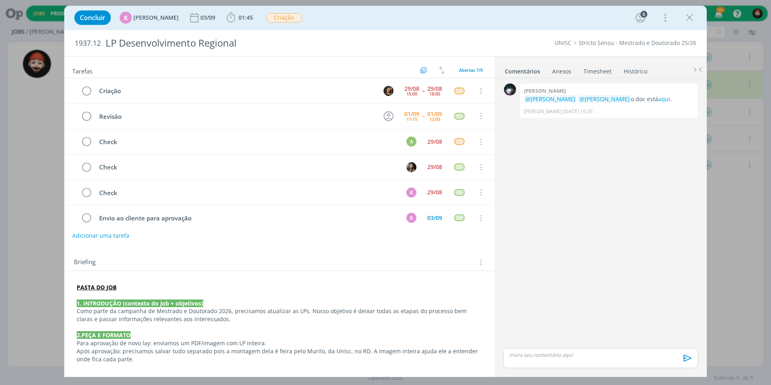
click at [687, 15] on icon "dialog" at bounding box center [689, 18] width 12 height 12
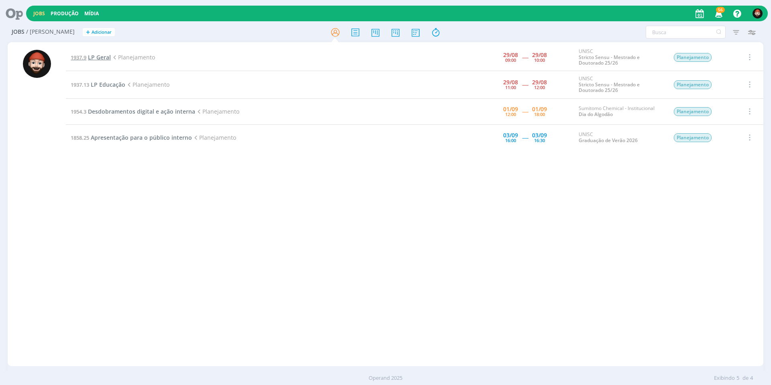
click at [102, 56] on span "LP Geral" at bounding box center [99, 57] width 23 height 8
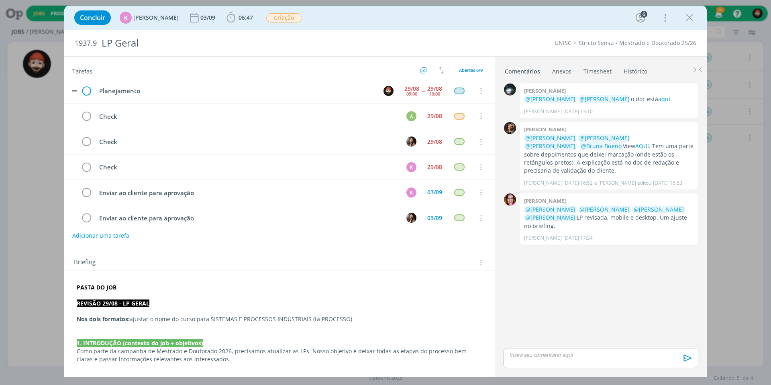
click at [85, 91] on icon "dialog" at bounding box center [86, 91] width 12 height 12
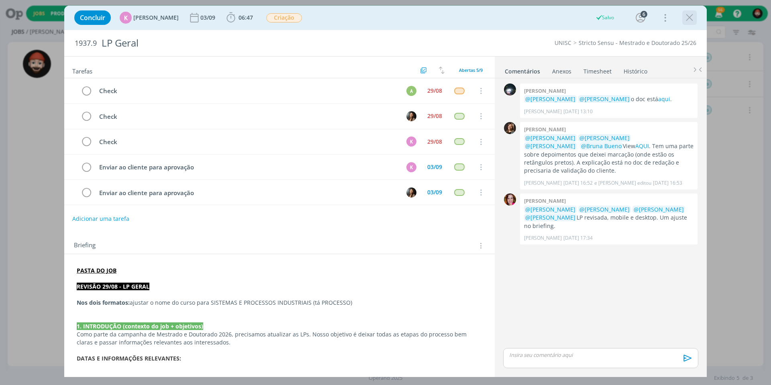
click at [693, 18] on icon "dialog" at bounding box center [689, 18] width 12 height 12
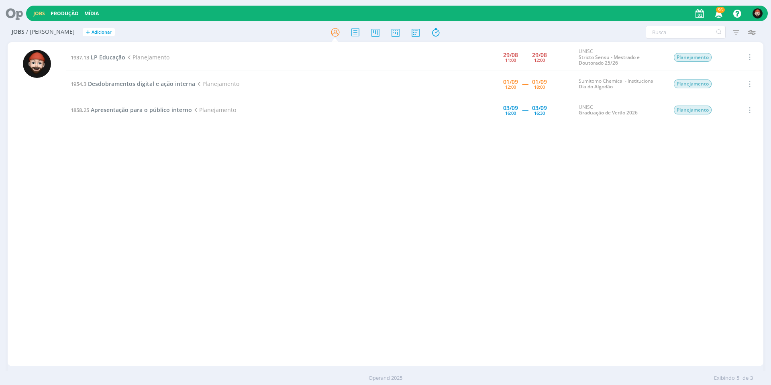
click at [107, 55] on span "LP Educação" at bounding box center [108, 57] width 35 height 8
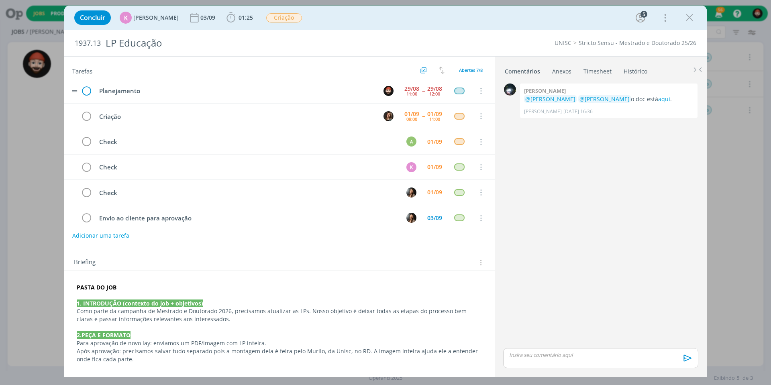
click at [84, 89] on icon "dialog" at bounding box center [86, 91] width 12 height 12
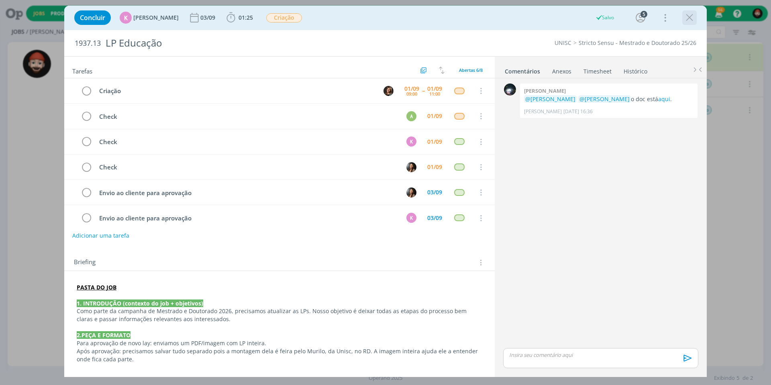
click at [693, 17] on icon "dialog" at bounding box center [689, 18] width 12 height 12
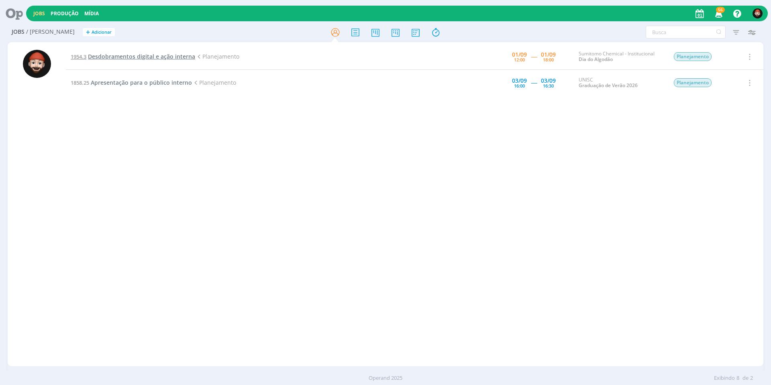
click at [153, 55] on span "Desdobramentos digital e ação interna" at bounding box center [141, 57] width 107 height 8
click at [158, 55] on span "Desdobramentos digital e ação interna" at bounding box center [141, 57] width 107 height 8
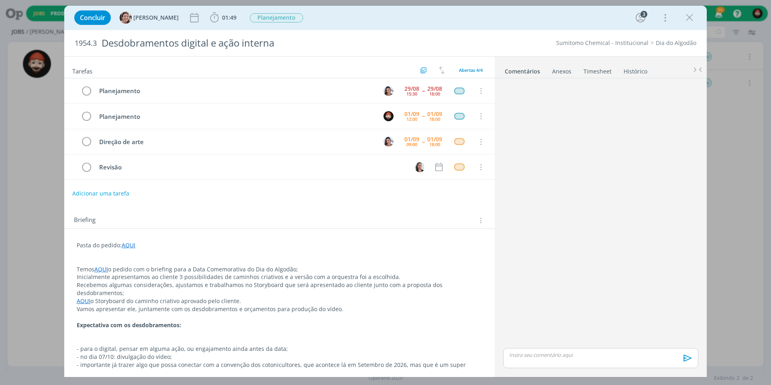
scroll to position [46, 0]
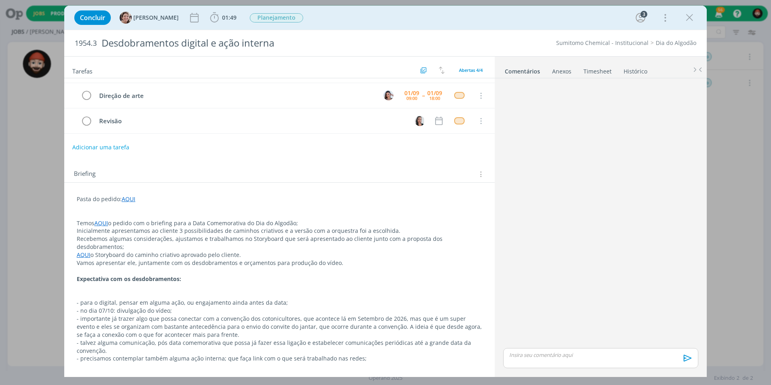
click at [86, 251] on link "AQUI" at bounding box center [84, 255] width 14 height 8
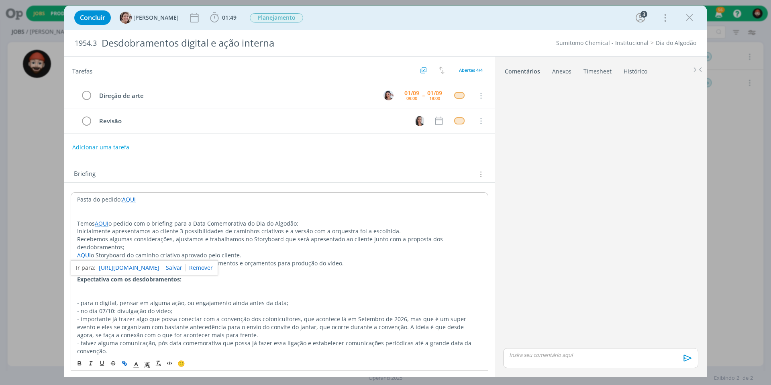
click at [120, 267] on link "https://sobeae.sharepoint.com/:p:/s/SOBEAE/EUaHiVzMaCFOsvmtlhduU8QBk2Y4P6JWquWk…" at bounding box center [129, 267] width 61 height 10
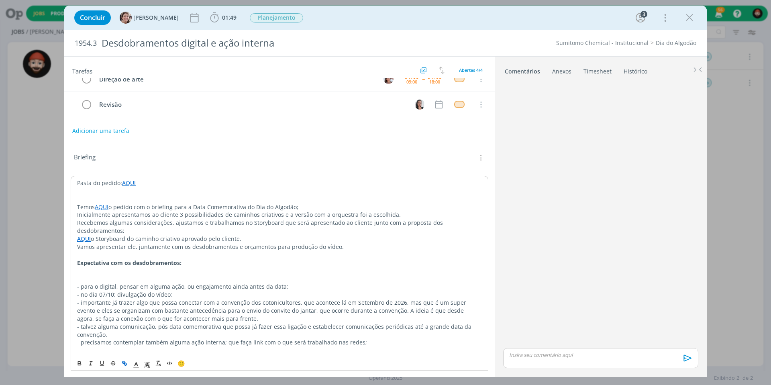
click at [238, 267] on p "dialog" at bounding box center [279, 271] width 405 height 8
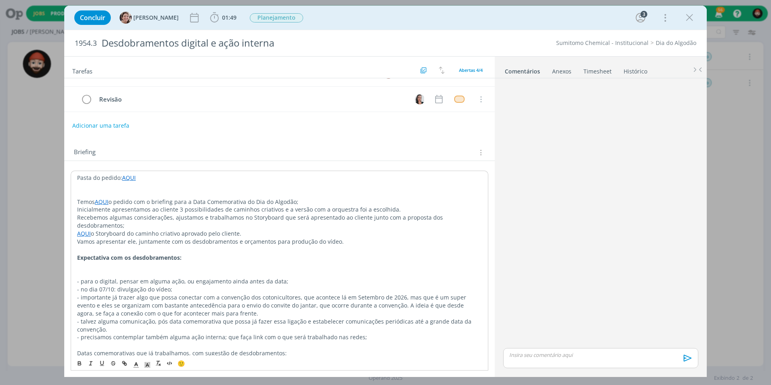
scroll to position [0, 0]
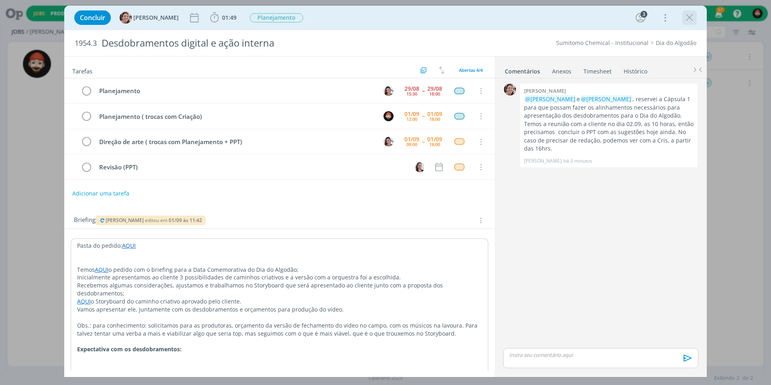
click at [685, 16] on icon "dialog" at bounding box center [689, 18] width 12 height 12
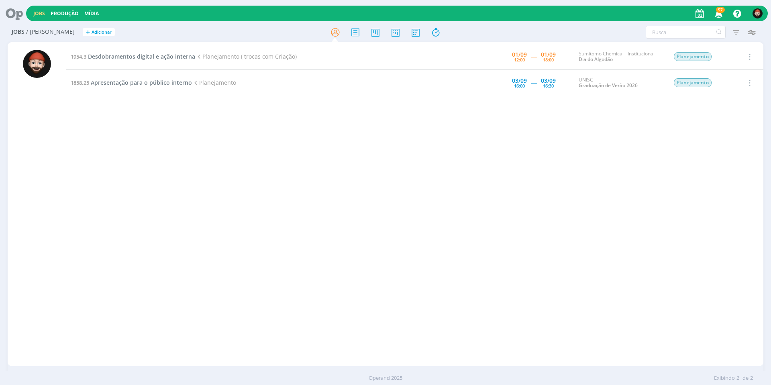
click at [527, 152] on div at bounding box center [385, 192] width 771 height 385
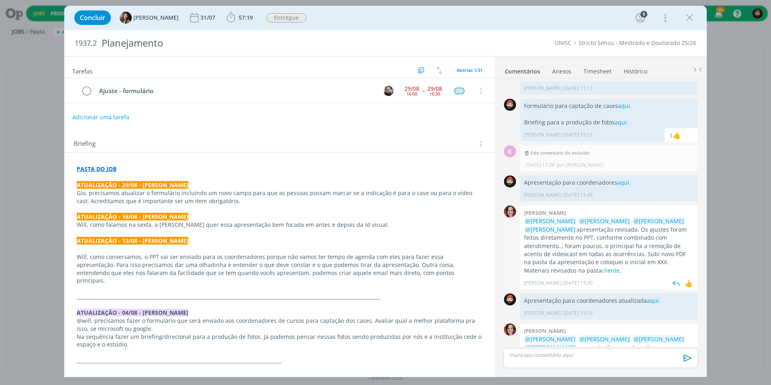
scroll to position [142, 0]
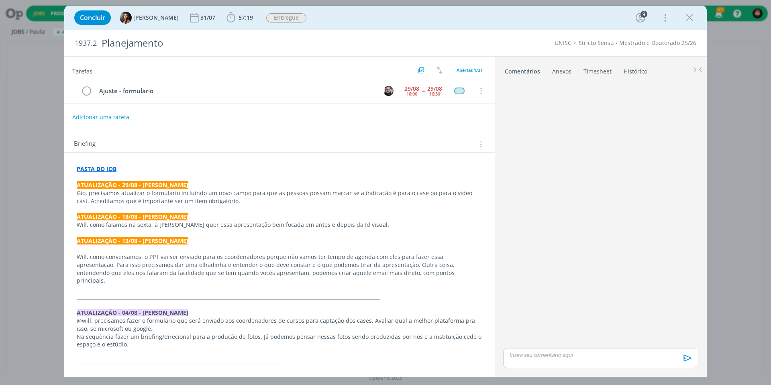
scroll to position [142, 0]
